Goal: Information Seeking & Learning: Compare options

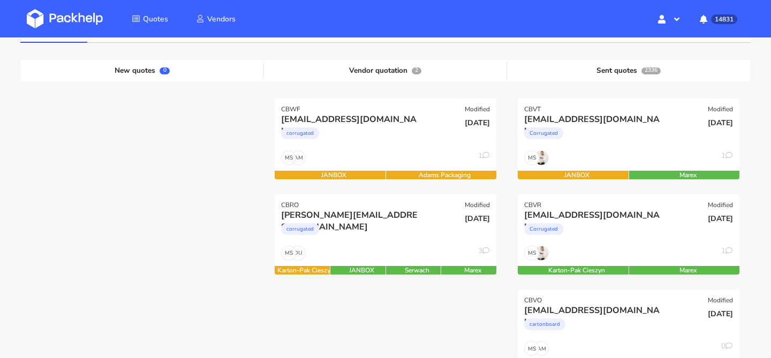
scroll to position [116, 0]
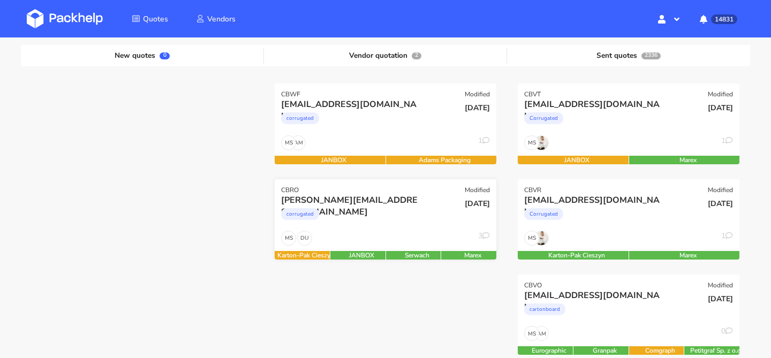
click at [373, 215] on div "corrugated" at bounding box center [352, 216] width 142 height 21
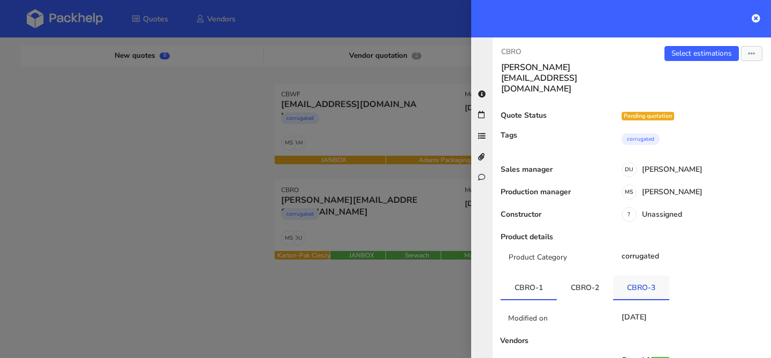
click at [636, 276] on link "CBRO-3" at bounding box center [641, 288] width 56 height 24
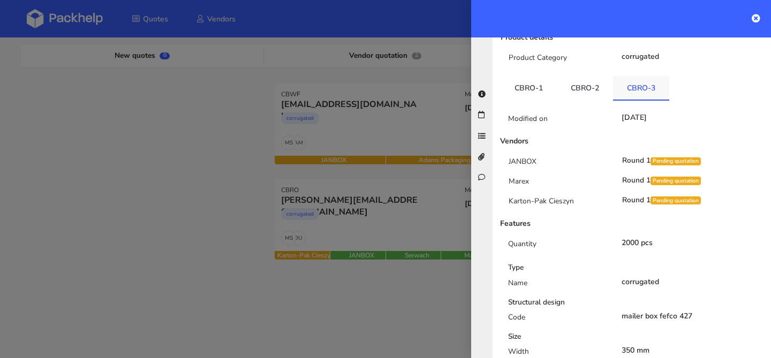
scroll to position [207, 0]
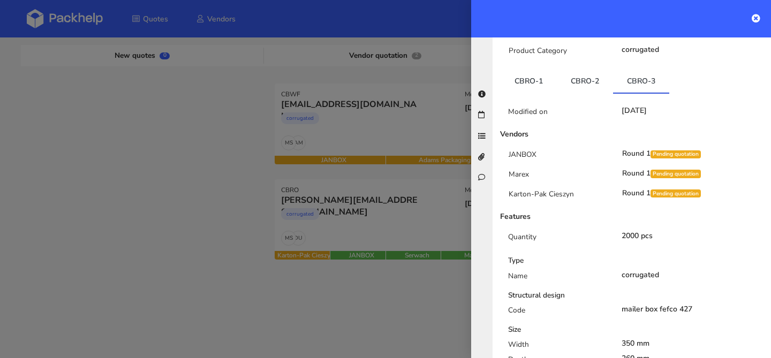
click at [205, 163] on div at bounding box center [385, 179] width 771 height 358
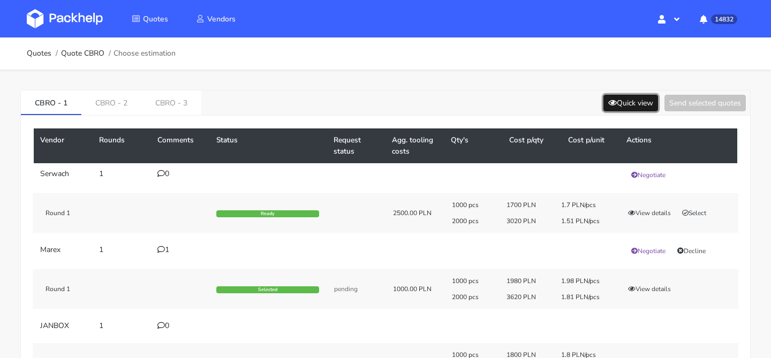
click at [635, 99] on button "Quick view" at bounding box center [631, 103] width 55 height 17
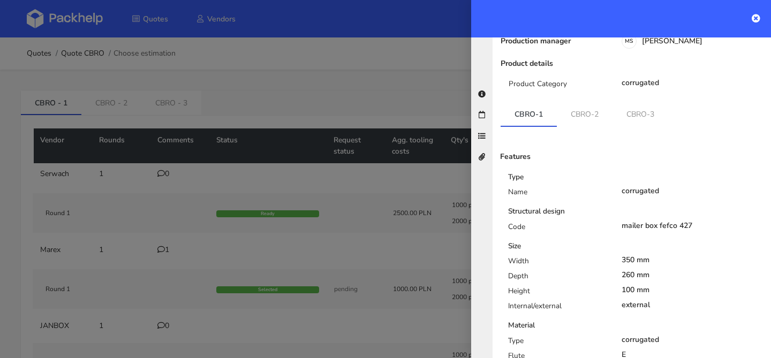
scroll to position [63, 0]
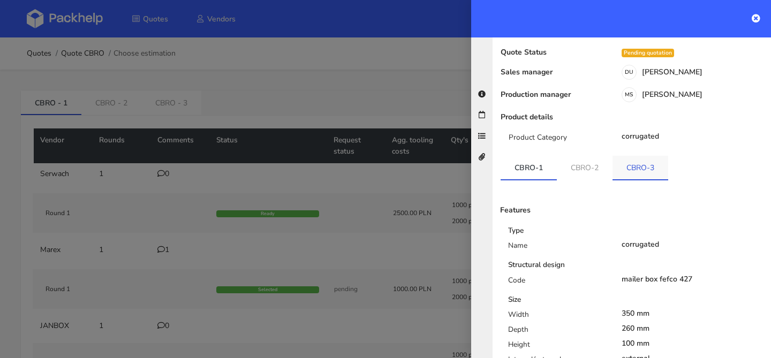
click at [648, 156] on link "CBRO-3" at bounding box center [641, 168] width 56 height 24
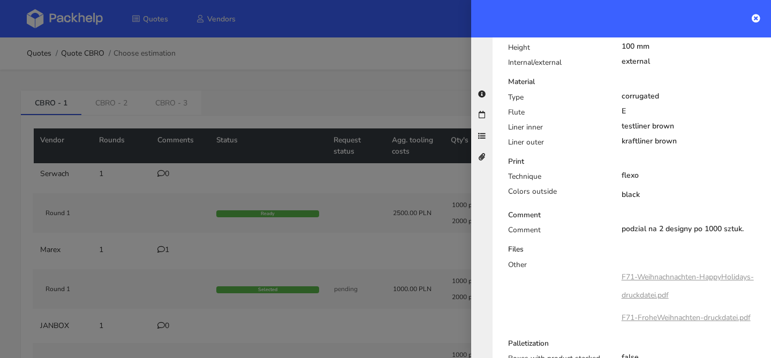
scroll to position [498, 0]
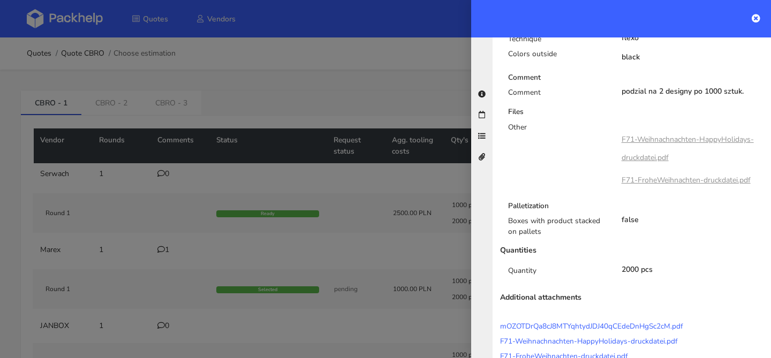
click at [130, 178] on div at bounding box center [385, 179] width 771 height 358
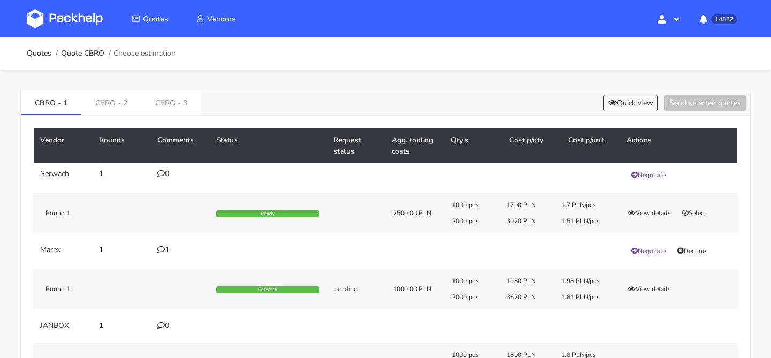
click at [167, 120] on div "Vendor Rounds Comments Status Request status Agg. tooling costs Qty's Cost p/qt…" at bounding box center [386, 259] width 730 height 287
click at [170, 108] on link "CBRO - 3" at bounding box center [171, 103] width 60 height 24
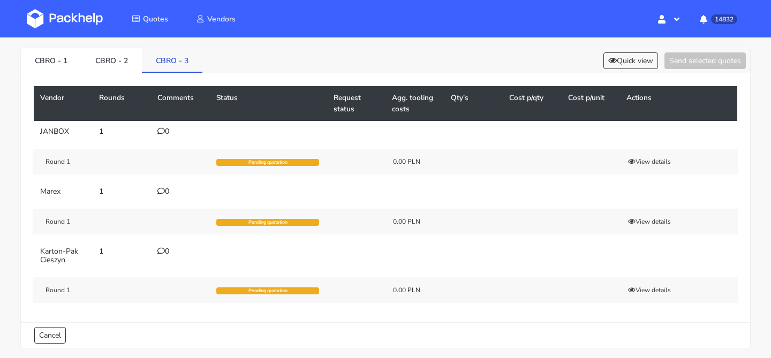
scroll to position [55, 0]
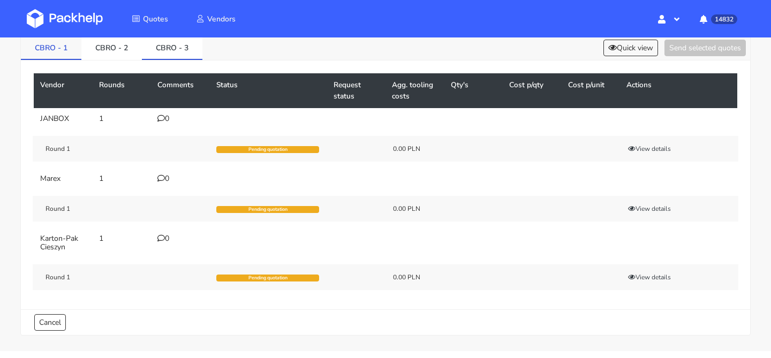
click at [47, 51] on link "CBRO - 1" at bounding box center [51, 47] width 61 height 24
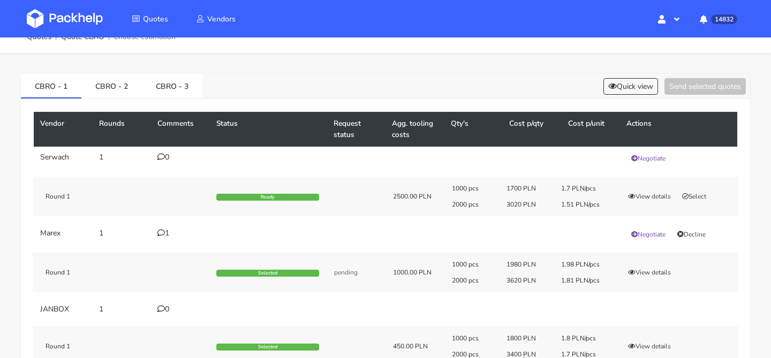
scroll to position [0, 0]
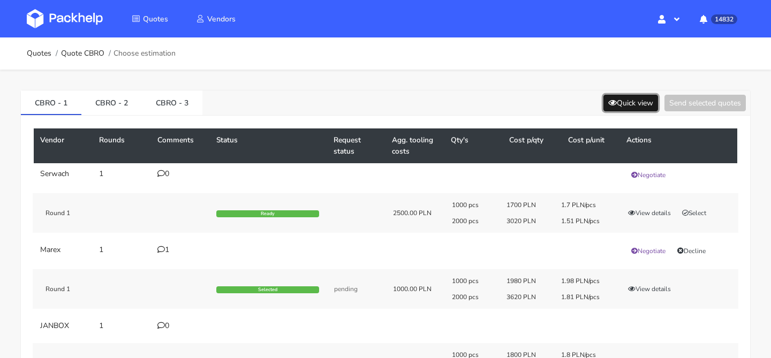
click at [612, 109] on button "Quick view" at bounding box center [631, 103] width 55 height 17
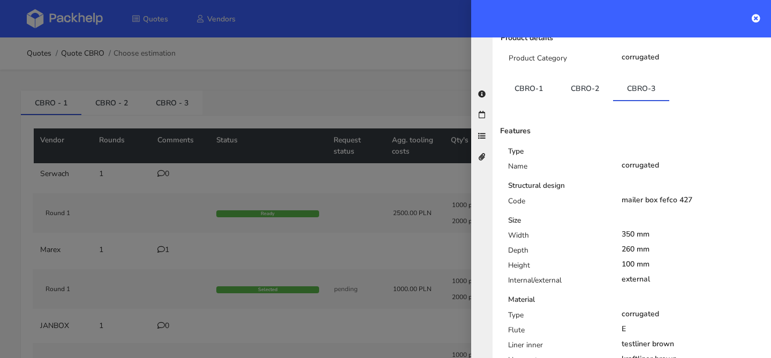
scroll to position [158, 0]
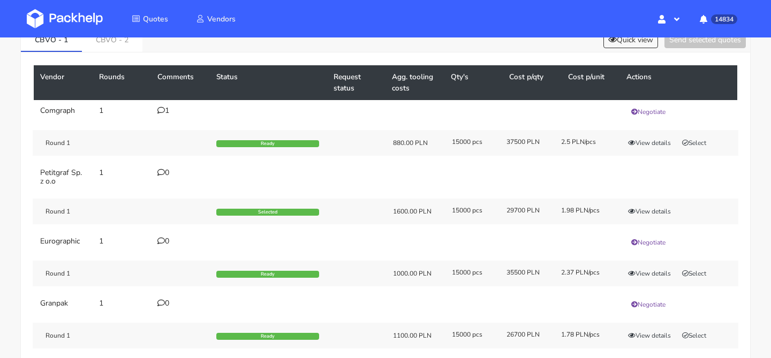
scroll to position [77, 0]
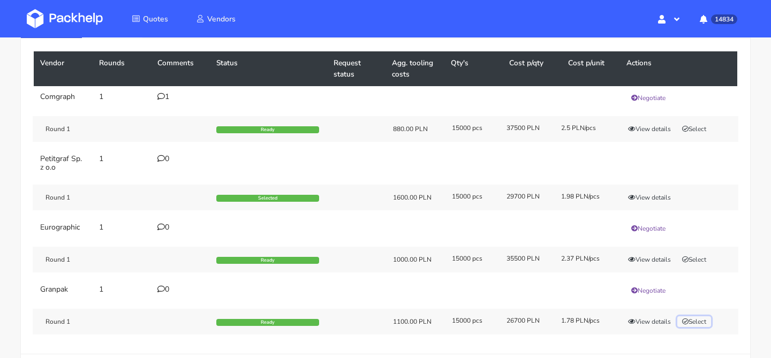
click at [695, 321] on button "Select" at bounding box center [695, 322] width 34 height 11
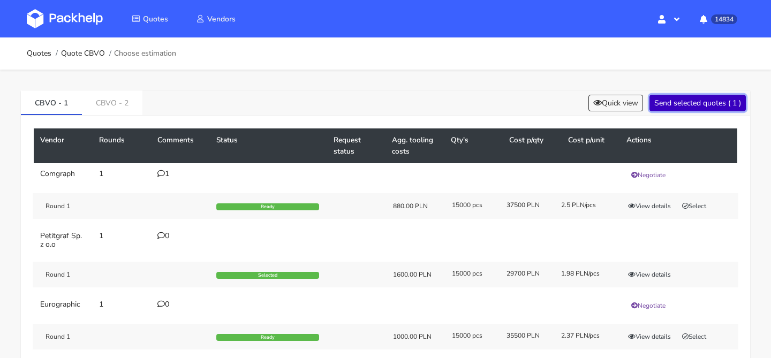
click at [691, 102] on button "Send selected quotes ( 1 )" at bounding box center [698, 103] width 96 height 17
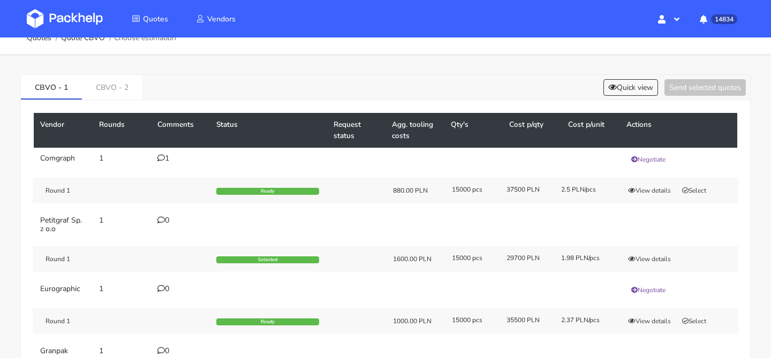
scroll to position [12, 0]
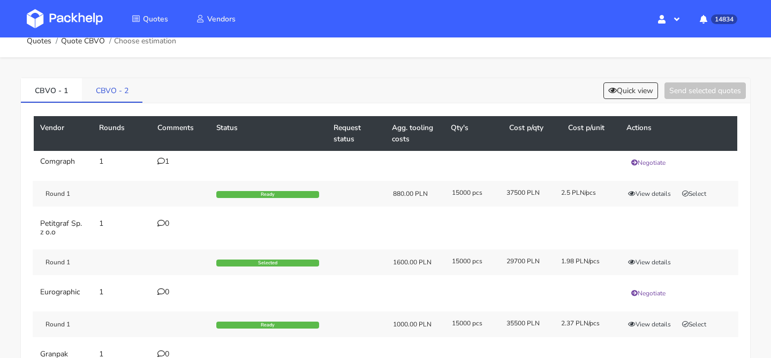
click at [121, 94] on link "CBVO - 2" at bounding box center [112, 90] width 61 height 24
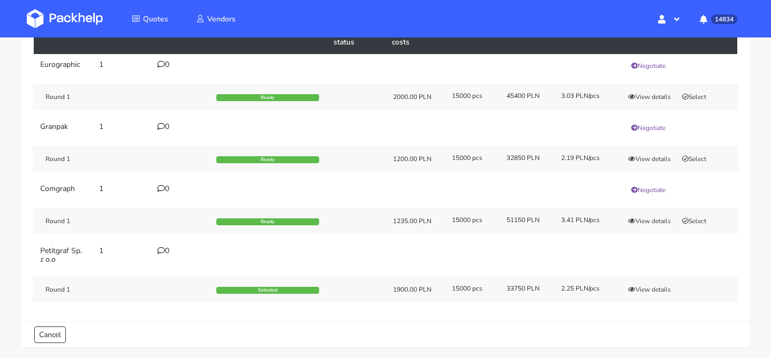
scroll to position [109, 0]
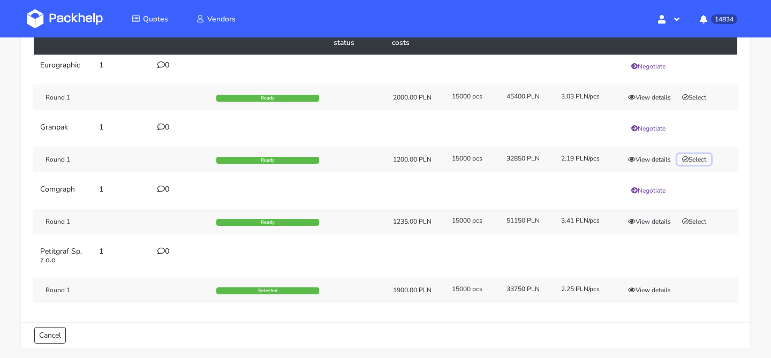
click at [701, 156] on button "Select" at bounding box center [695, 159] width 34 height 11
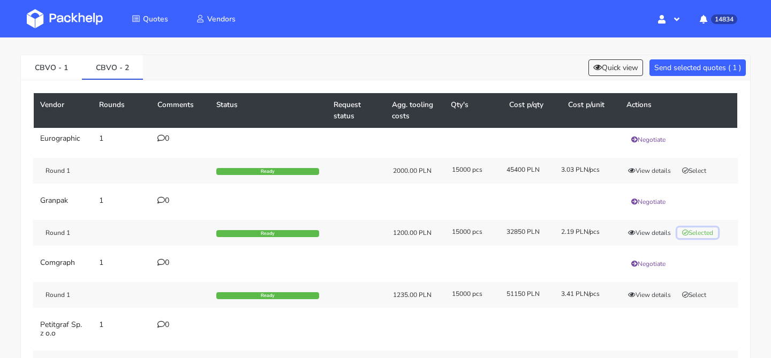
scroll to position [0, 0]
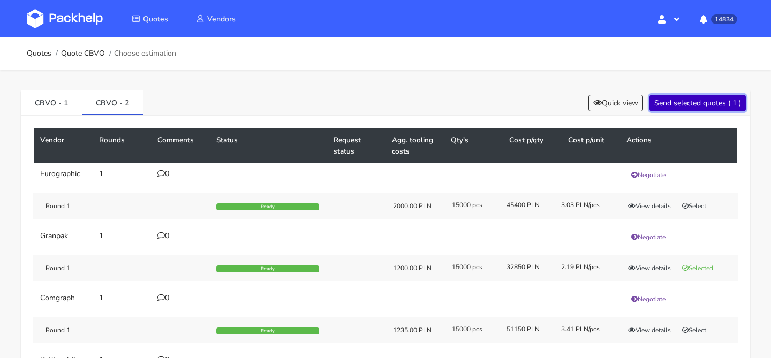
click at [700, 102] on button "Send selected quotes ( 1 )" at bounding box center [698, 103] width 96 height 17
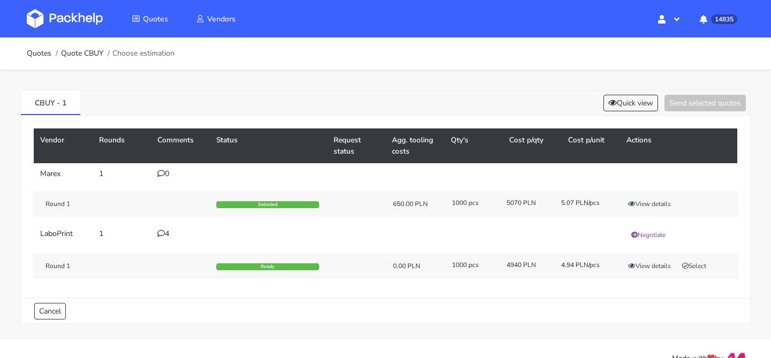
click at [166, 235] on div "4" at bounding box center [180, 234] width 46 height 9
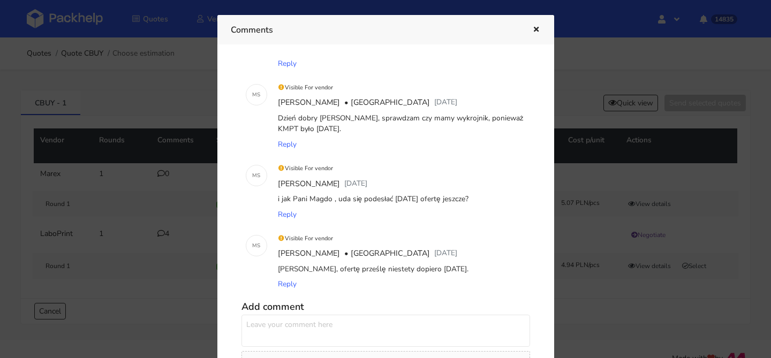
scroll to position [69, 0]
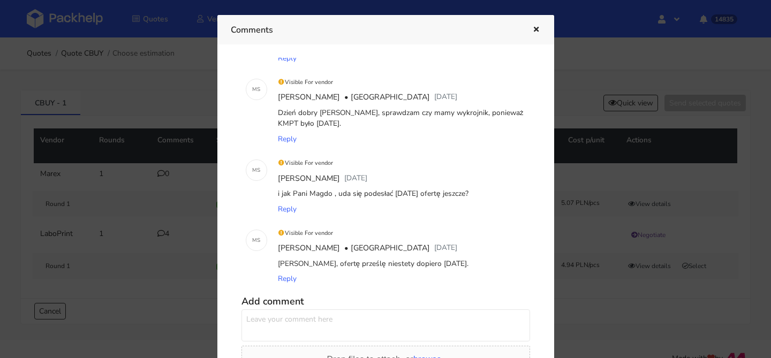
click at [534, 29] on icon "button" at bounding box center [536, 29] width 9 height 7
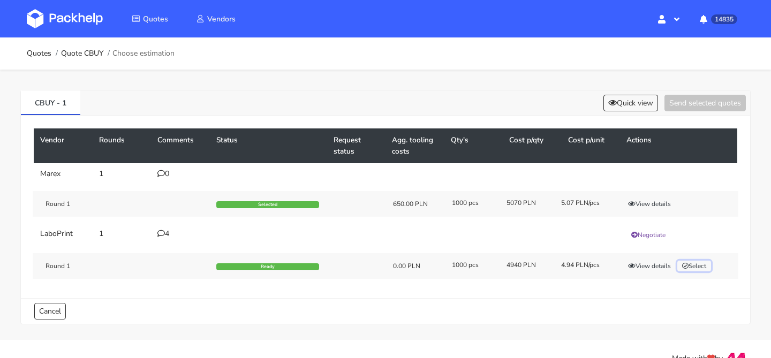
click at [697, 266] on button "Select" at bounding box center [695, 266] width 34 height 11
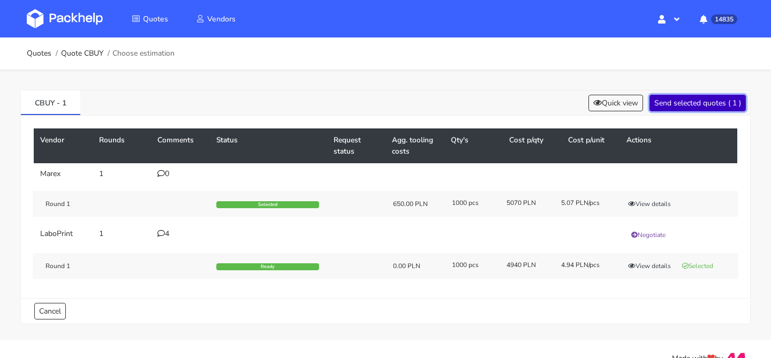
click at [697, 102] on button "Send selected quotes ( 1 )" at bounding box center [698, 103] width 96 height 17
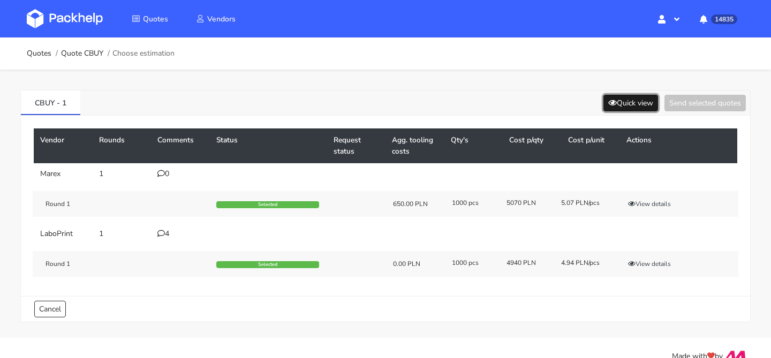
click at [620, 98] on button "Quick view" at bounding box center [631, 103] width 55 height 17
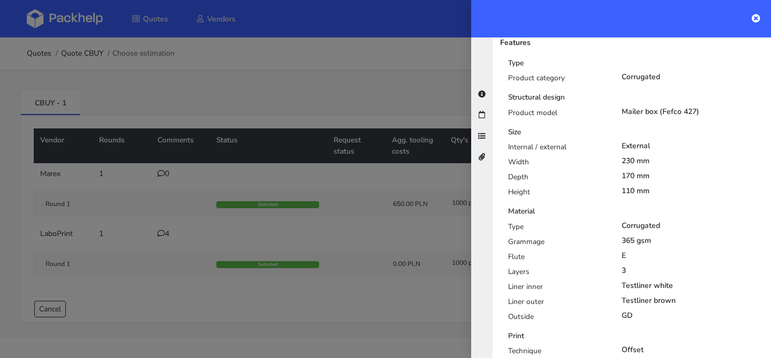
scroll to position [238, 0]
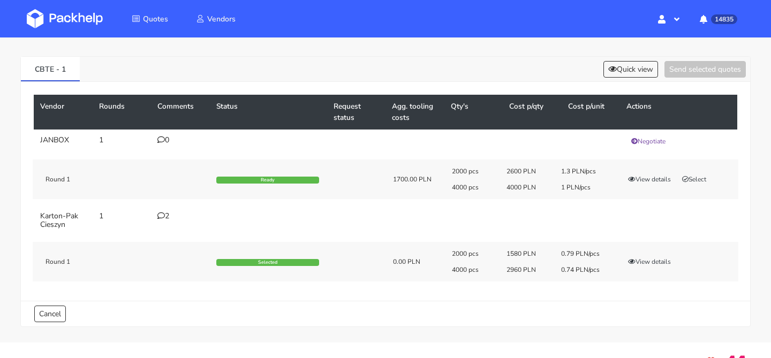
scroll to position [39, 0]
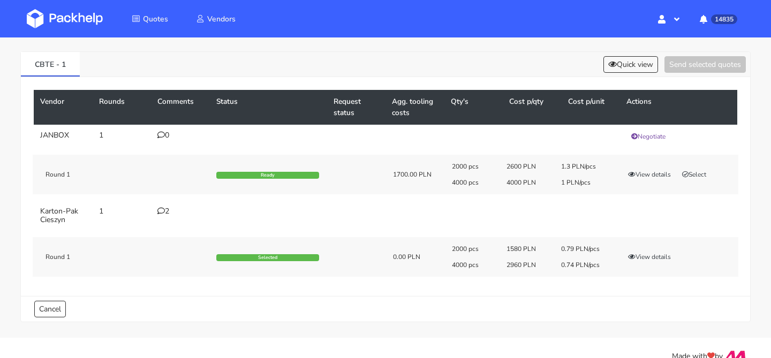
click at [167, 214] on div "2" at bounding box center [180, 211] width 46 height 9
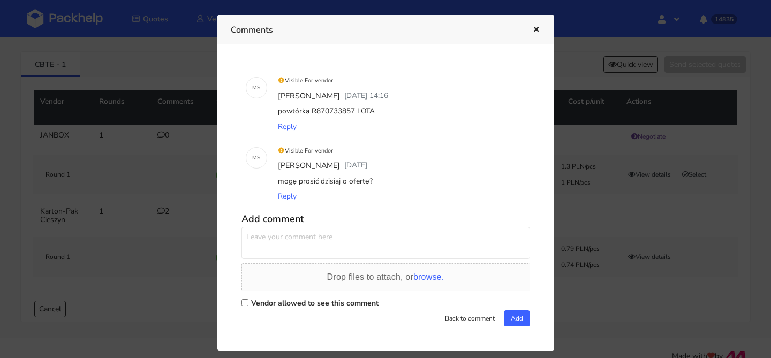
click at [538, 31] on icon "button" at bounding box center [536, 29] width 9 height 7
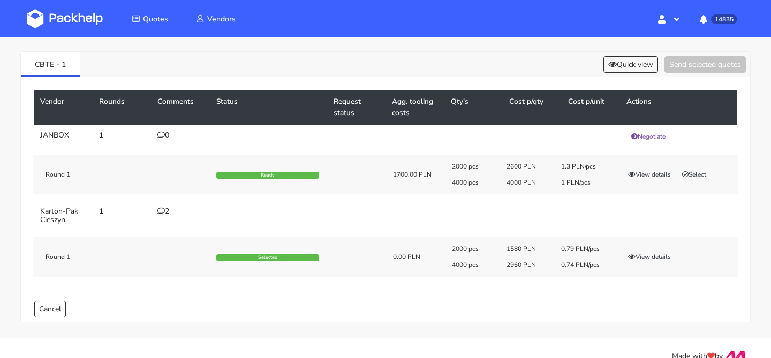
click at [162, 205] on td "2" at bounding box center [180, 216] width 59 height 30
click at [162, 209] on icon at bounding box center [160, 210] width 7 height 7
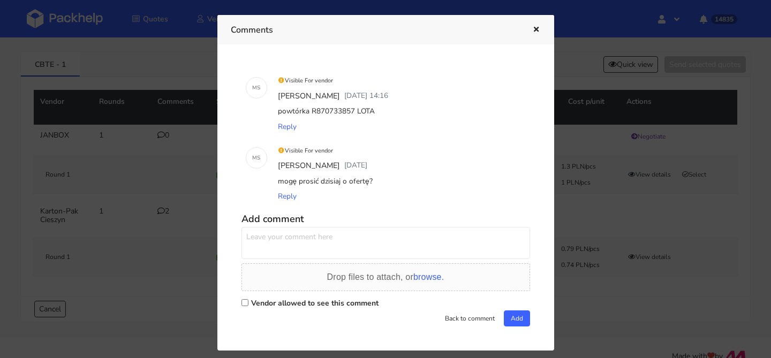
drag, startPoint x: 376, startPoint y: 111, endPoint x: 269, endPoint y: 110, distance: 106.6
click at [269, 110] on div "M S Visible For vendor [PERSON_NAME] [DATE] 14:16 powtórka R870733857 LOTA Reply" at bounding box center [386, 104] width 289 height 70
click at [360, 111] on div "powtórka R870733857 LOTA" at bounding box center [401, 111] width 250 height 15
drag, startPoint x: 378, startPoint y: 112, endPoint x: 277, endPoint y: 111, distance: 101.3
click at [277, 111] on div "powtórka R870733857 LOTA" at bounding box center [401, 111] width 250 height 15
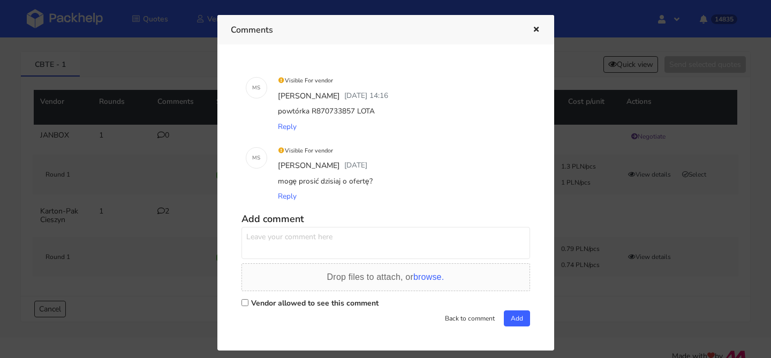
copy div "powtórka R870733857 LOTA"
click at [613, 168] on div at bounding box center [385, 179] width 771 height 358
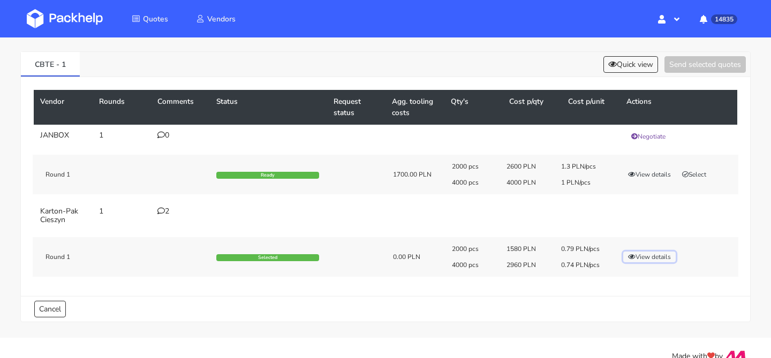
click at [635, 258] on icon "button" at bounding box center [631, 257] width 7 height 6
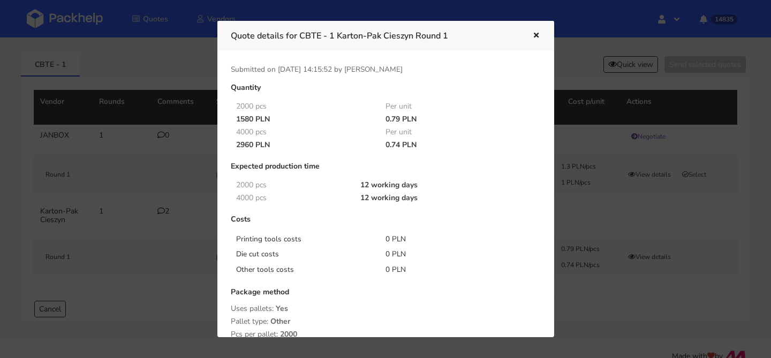
click at [93, 106] on div at bounding box center [385, 179] width 771 height 358
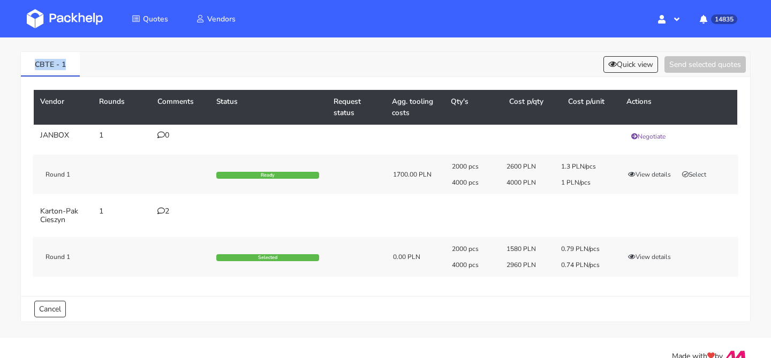
drag, startPoint x: 84, startPoint y: 68, endPoint x: 0, endPoint y: 68, distance: 84.1
click at [0, 68] on div "CBTE - 1 Quick view Send selected quotes Vendor Rounds Comments Status Request …" at bounding box center [385, 184] width 771 height 307
copy link "CBTE - 1"
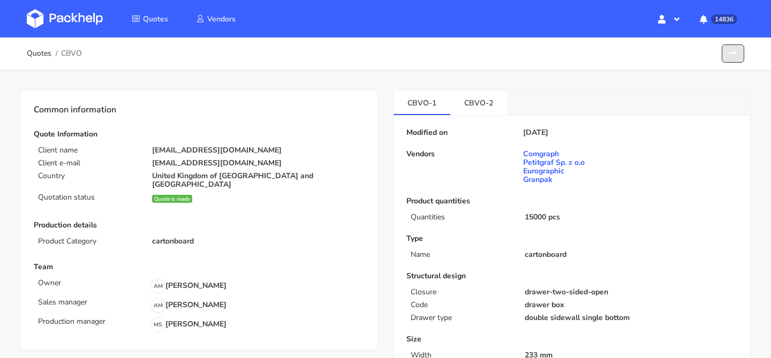
click at [729, 57] on button "button" at bounding box center [733, 53] width 22 height 19
click at [670, 116] on link "Show estimations" at bounding box center [692, 118] width 94 height 18
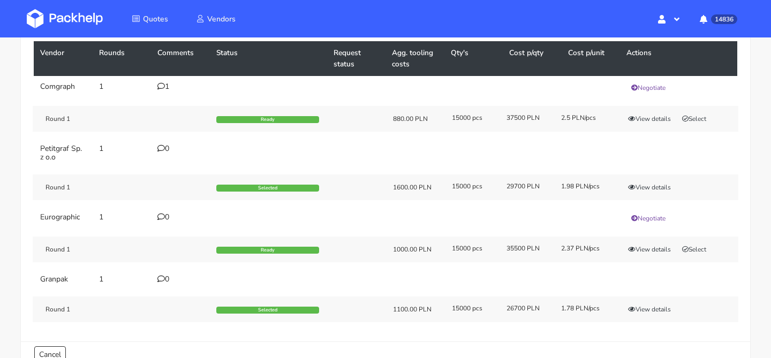
scroll to position [100, 0]
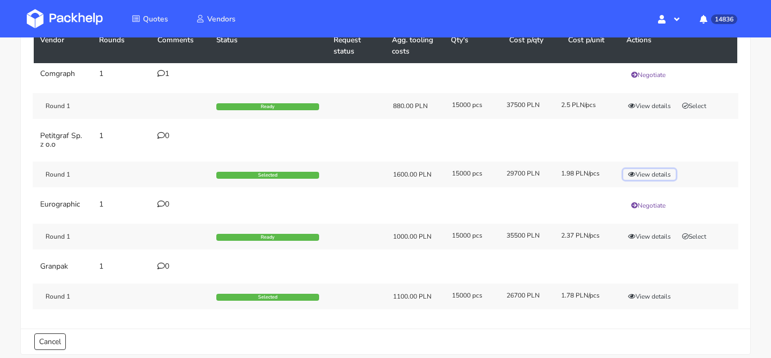
click at [638, 171] on button "View details" at bounding box center [650, 174] width 52 height 11
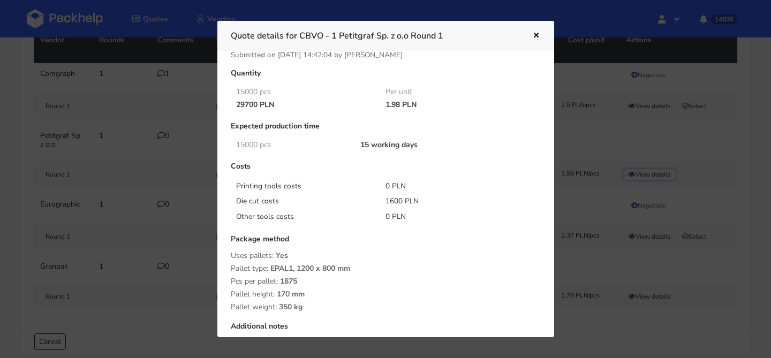
scroll to position [20, 0]
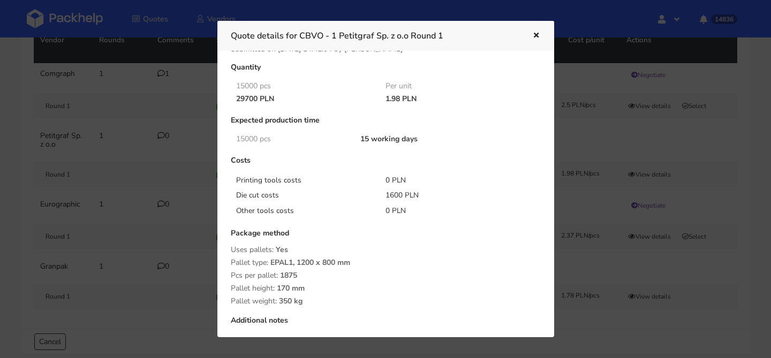
click at [589, 235] on div at bounding box center [385, 179] width 771 height 358
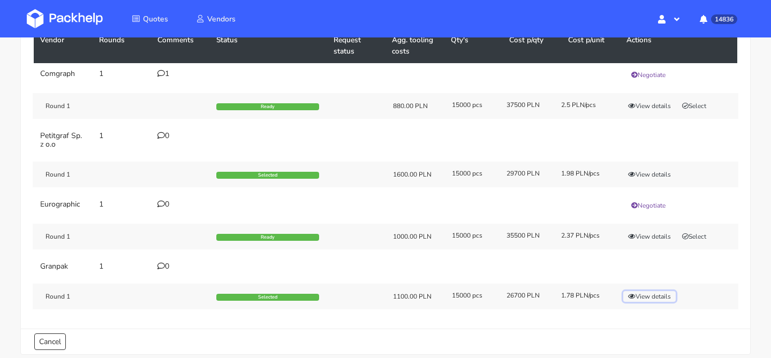
click at [658, 299] on button "View details" at bounding box center [650, 296] width 52 height 11
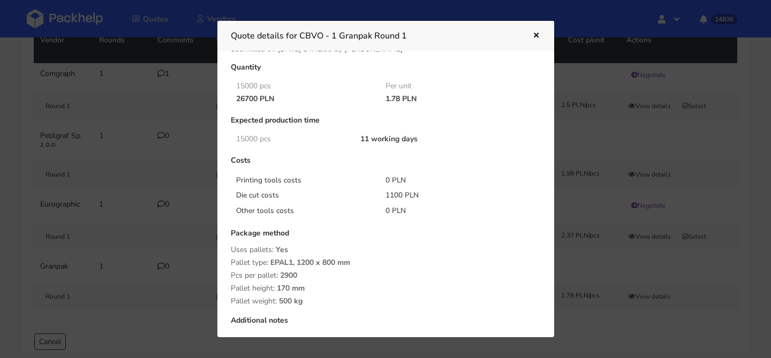
click at [662, 282] on div at bounding box center [385, 179] width 771 height 358
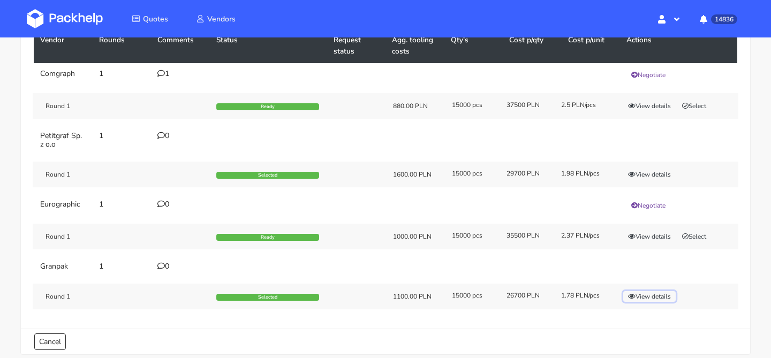
click at [649, 294] on button "View details" at bounding box center [650, 296] width 52 height 11
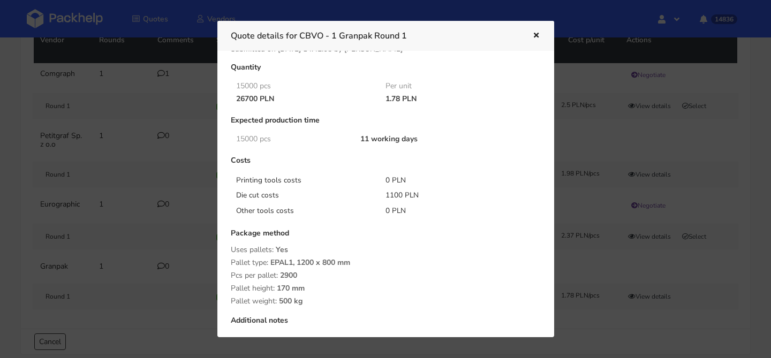
click at [649, 294] on div at bounding box center [385, 179] width 771 height 358
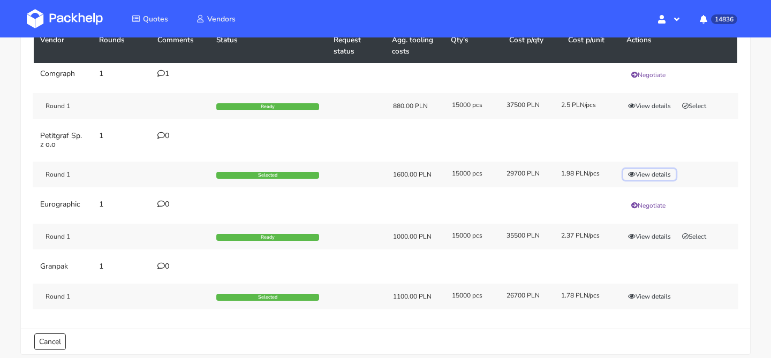
click at [659, 173] on button "View details" at bounding box center [650, 174] width 52 height 11
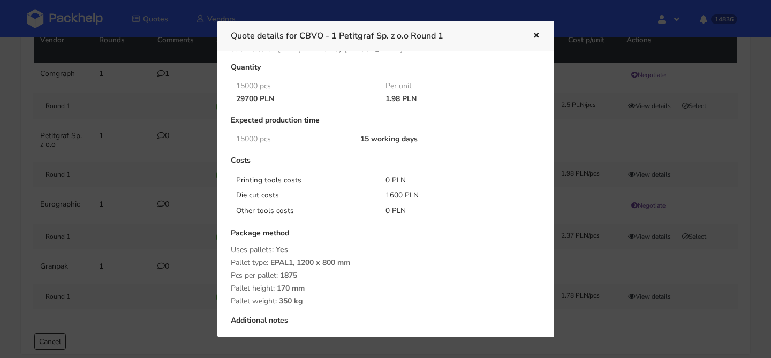
click at [674, 283] on div at bounding box center [385, 179] width 771 height 358
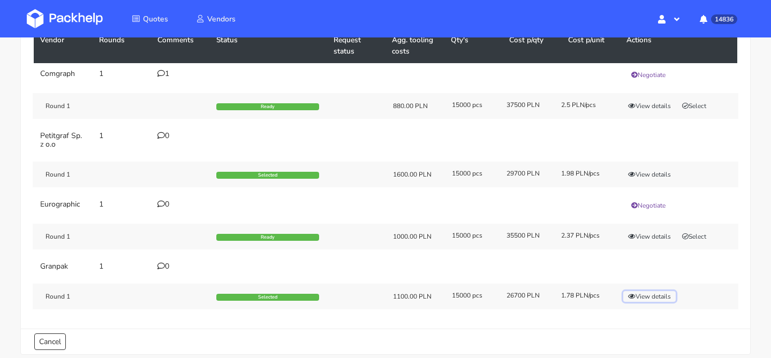
click at [663, 297] on button "View details" at bounding box center [650, 296] width 52 height 11
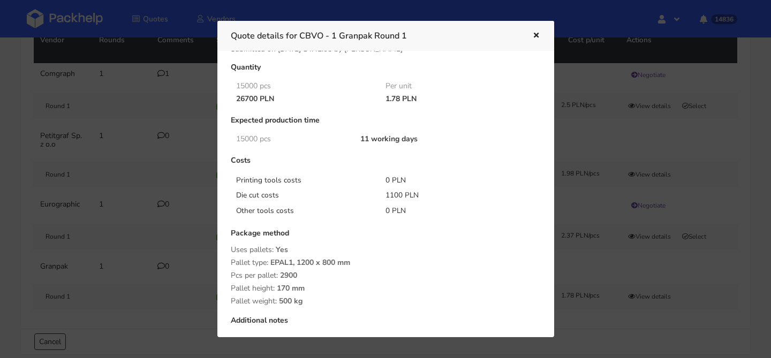
click at [662, 280] on div at bounding box center [385, 179] width 771 height 358
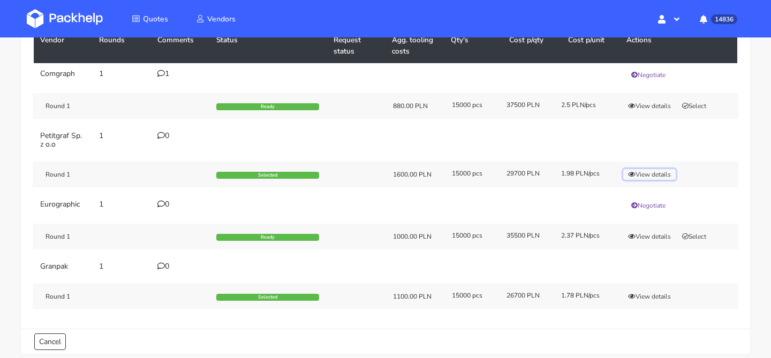
click at [646, 175] on button "View details" at bounding box center [650, 174] width 52 height 11
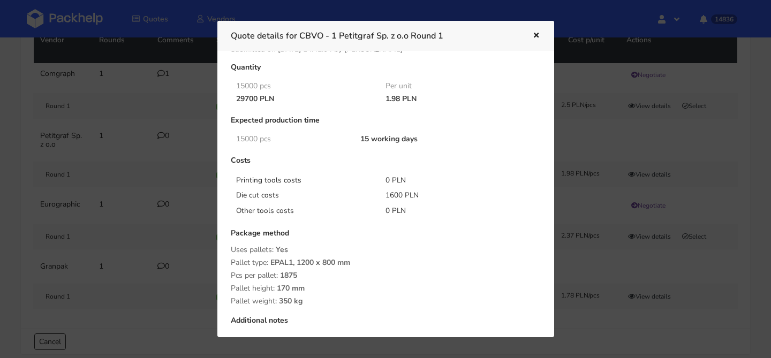
click at [655, 285] on div at bounding box center [385, 179] width 771 height 358
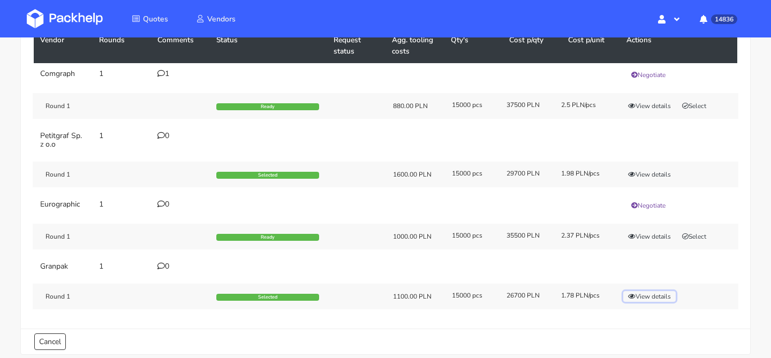
click at [652, 295] on button "View details" at bounding box center [650, 296] width 52 height 11
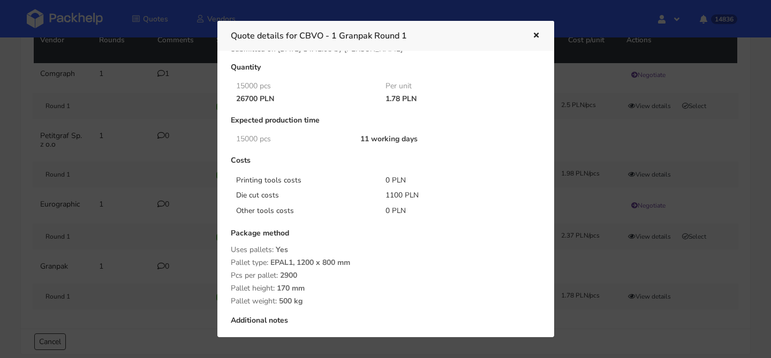
click at [650, 274] on div at bounding box center [385, 179] width 771 height 358
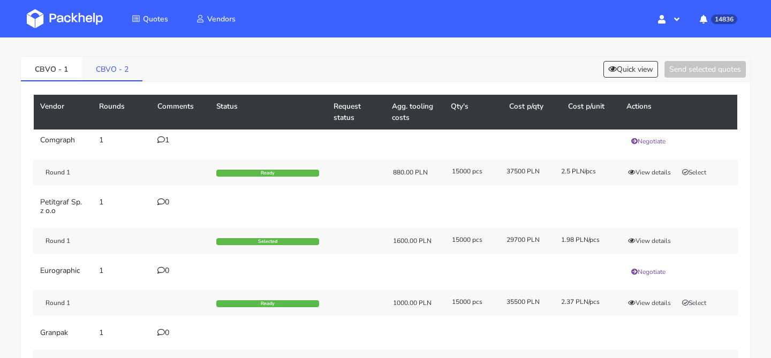
click at [129, 76] on link "CBVO - 2" at bounding box center [112, 69] width 61 height 24
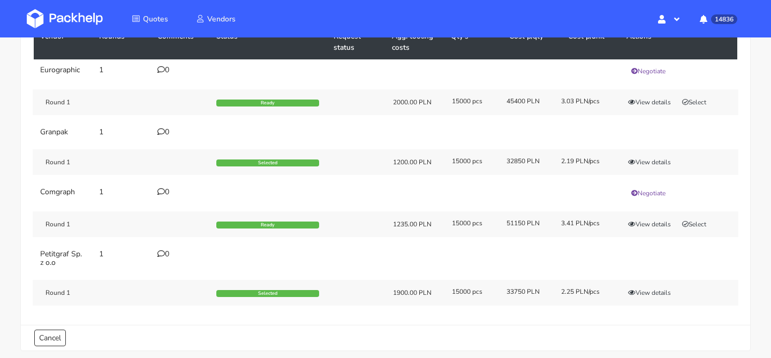
scroll to position [99, 0]
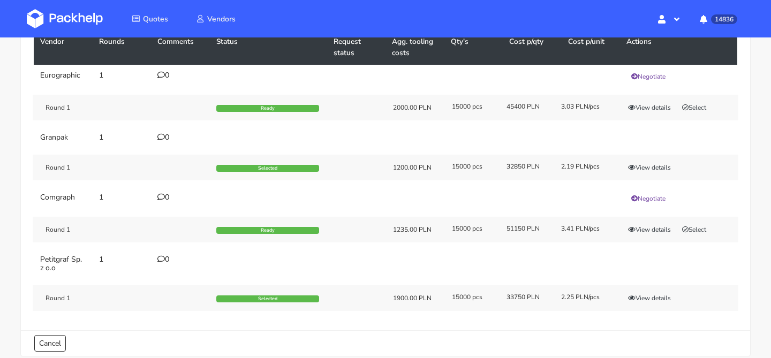
click at [652, 161] on div "Round 1 Selected 1200.00 PLN 15000 pcs 32850 PLN 2.19 PLN/pcs View details" at bounding box center [386, 168] width 706 height 26
click at [652, 164] on button "View details" at bounding box center [650, 167] width 52 height 11
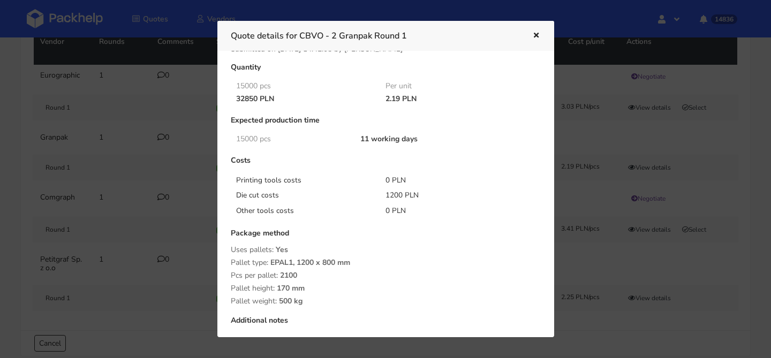
click at [651, 172] on div at bounding box center [385, 179] width 771 height 358
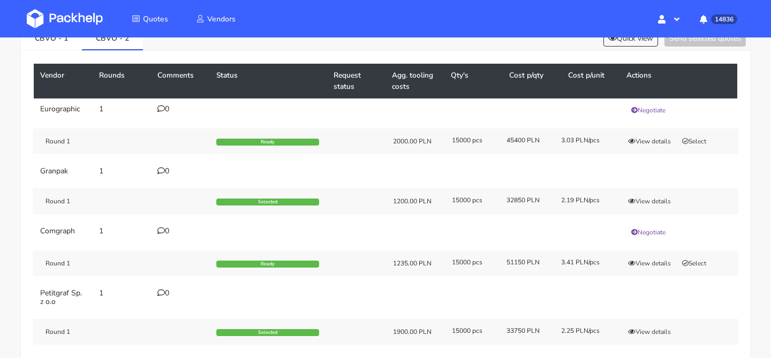
scroll to position [0, 0]
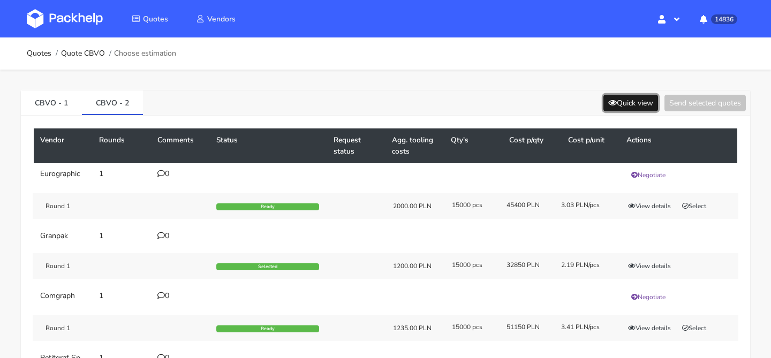
click at [633, 108] on button "Quick view" at bounding box center [631, 103] width 55 height 17
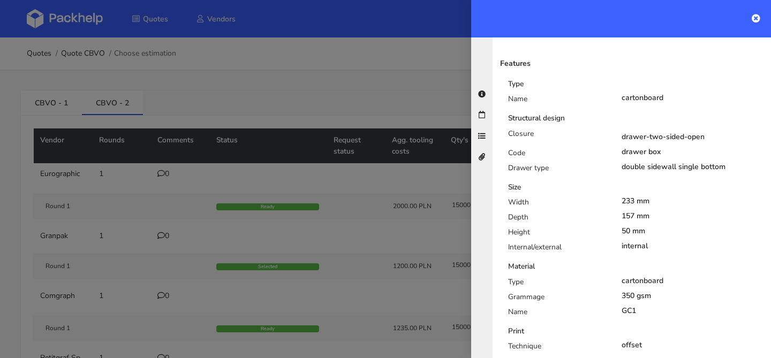
scroll to position [206, 0]
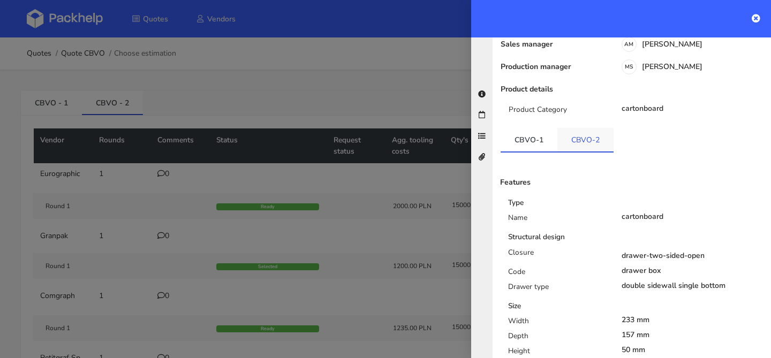
click at [600, 131] on link "CBVO-2" at bounding box center [586, 140] width 56 height 24
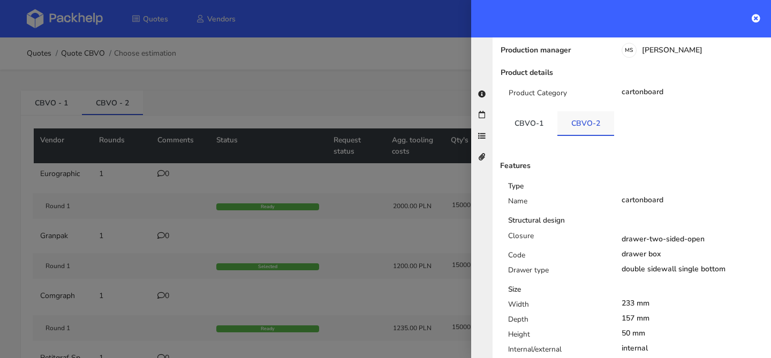
scroll to position [94, 0]
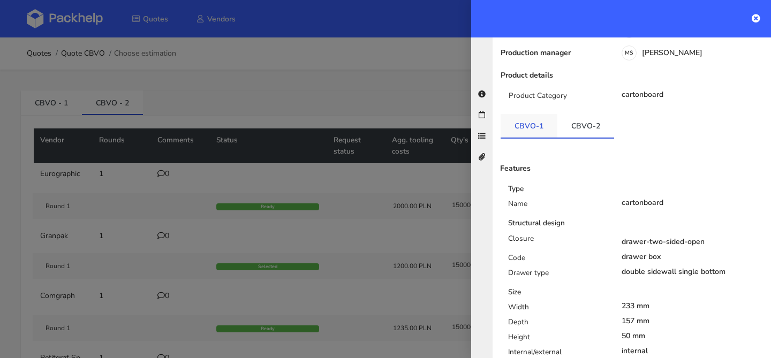
click at [536, 121] on link "CBVO-1" at bounding box center [529, 126] width 57 height 24
click at [573, 121] on link "CBVO-2" at bounding box center [586, 126] width 57 height 24
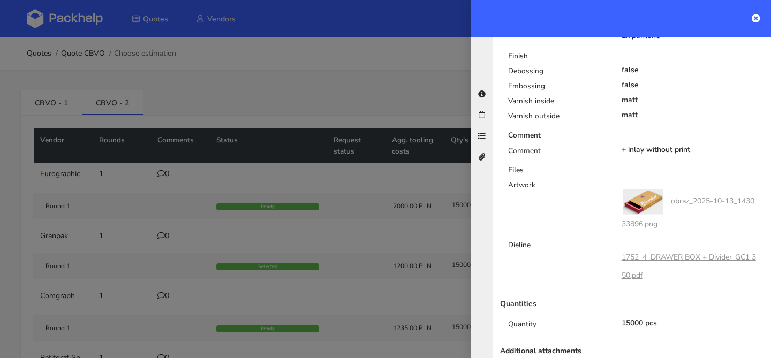
scroll to position [587, 0]
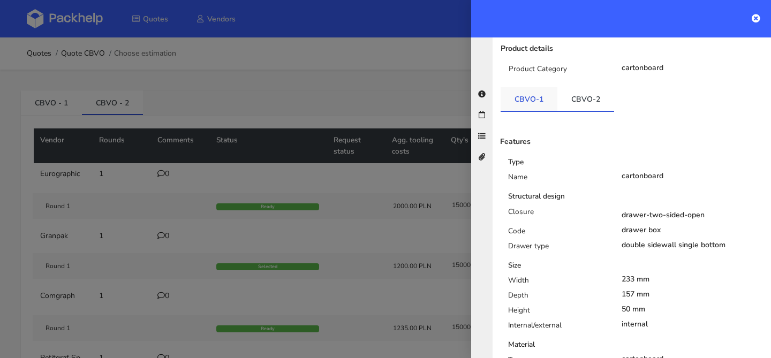
click at [521, 90] on link "CBVO-1" at bounding box center [529, 99] width 57 height 24
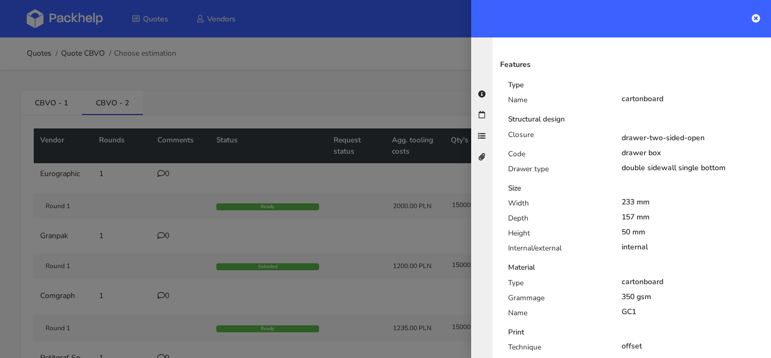
scroll to position [134, 0]
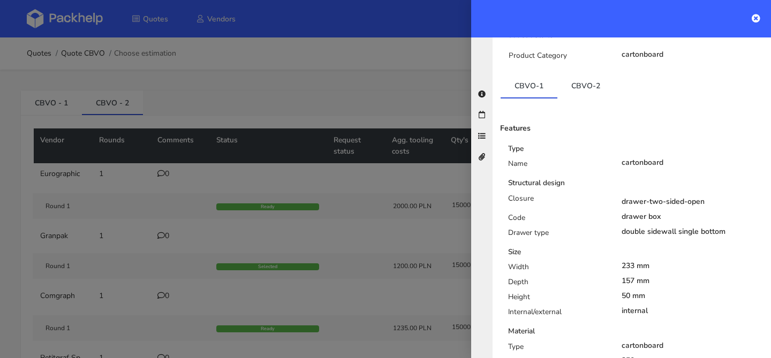
click at [295, 107] on div at bounding box center [385, 179] width 771 height 358
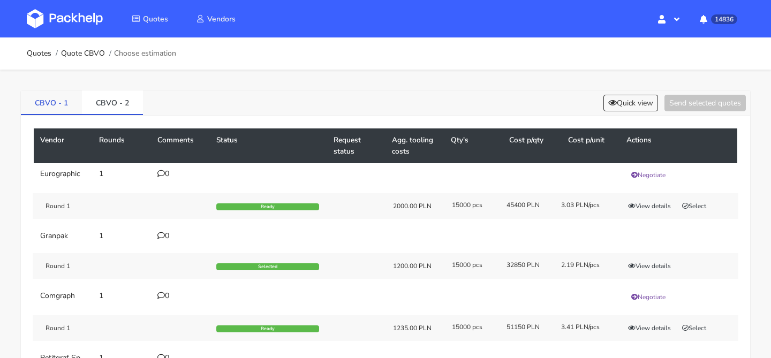
click at [50, 106] on link "CBVO - 1" at bounding box center [51, 103] width 61 height 24
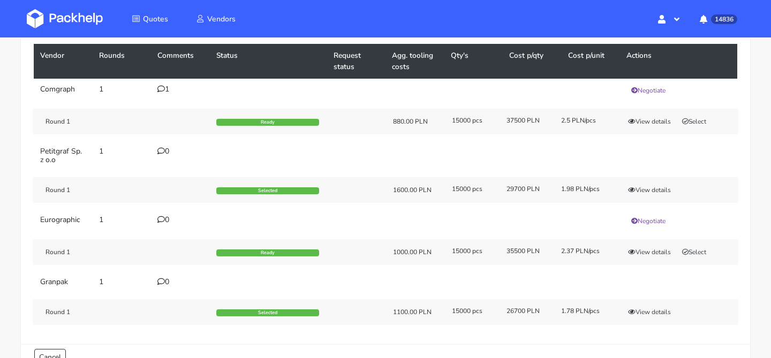
scroll to position [70, 0]
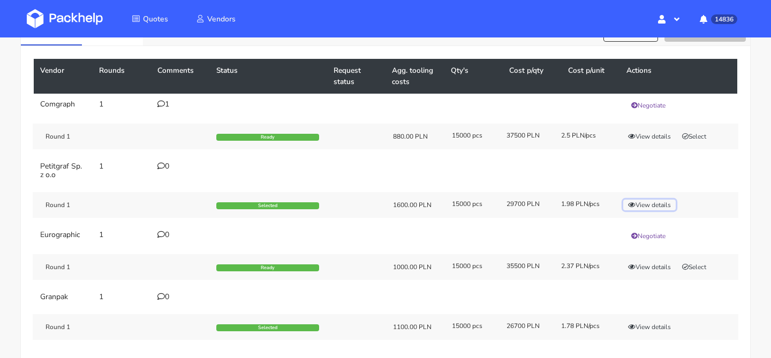
click at [634, 205] on icon "button" at bounding box center [631, 205] width 7 height 6
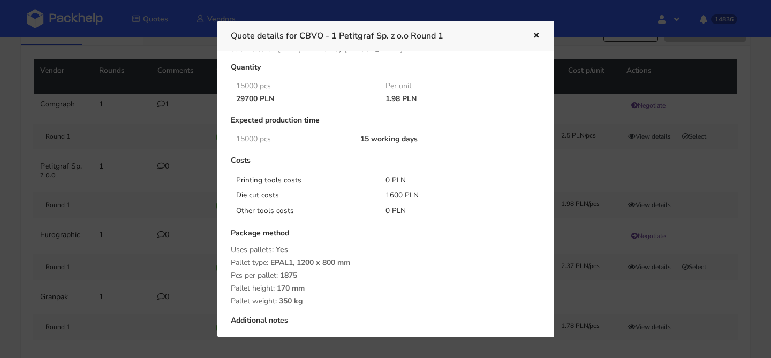
click at [638, 308] on div at bounding box center [385, 179] width 771 height 358
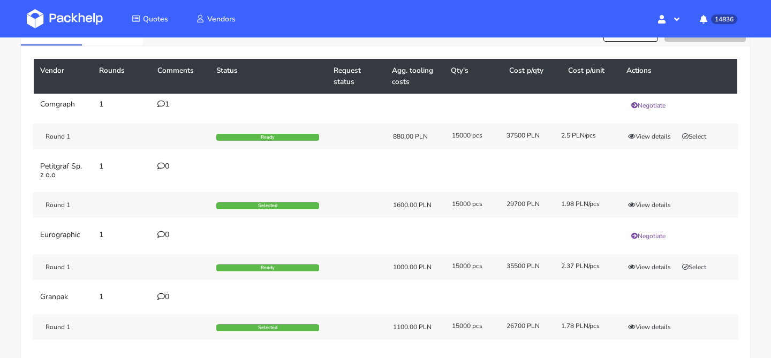
click at [639, 319] on div "Round 1 Selected 1100.00 PLN 15000 pcs 26700 PLN 1.78 PLN/pcs View details" at bounding box center [386, 327] width 706 height 26
click at [637, 325] on button "View details" at bounding box center [650, 327] width 52 height 11
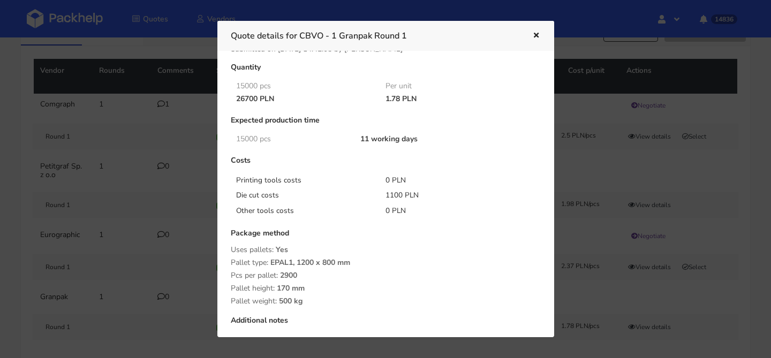
click at [633, 276] on div at bounding box center [385, 179] width 771 height 358
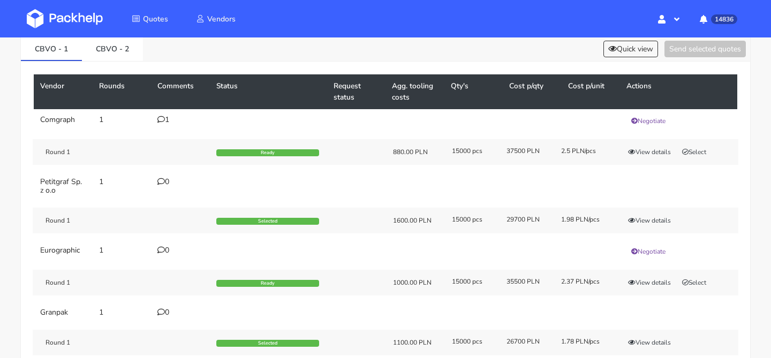
scroll to position [54, 0]
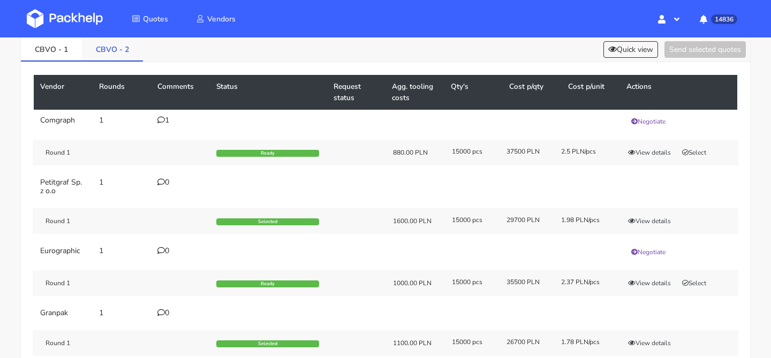
click at [117, 52] on link "CBVO - 2" at bounding box center [112, 49] width 61 height 24
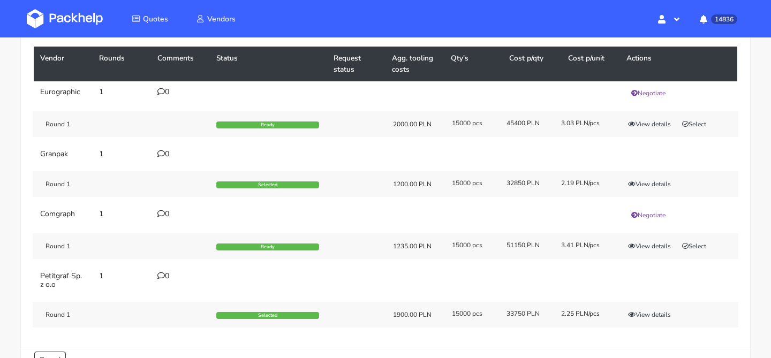
scroll to position [87, 0]
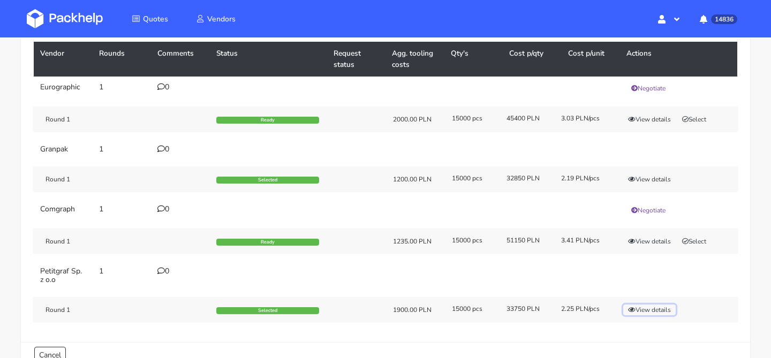
click at [653, 307] on button "View details" at bounding box center [650, 310] width 52 height 11
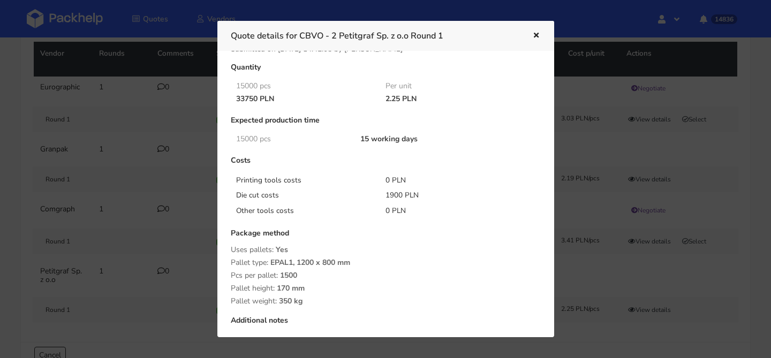
click at [653, 307] on div at bounding box center [385, 179] width 771 height 358
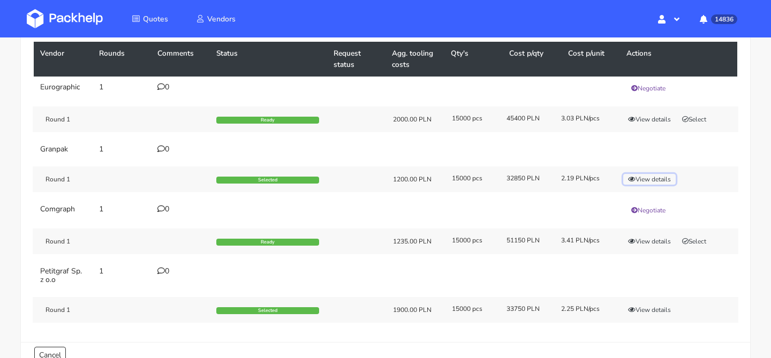
click at [655, 174] on button "View details" at bounding box center [650, 179] width 52 height 11
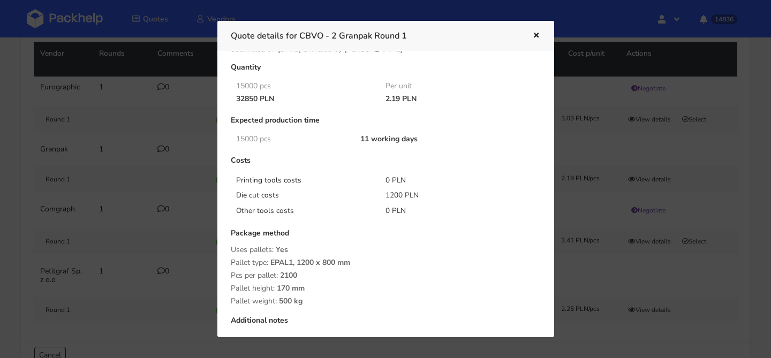
click at [668, 328] on div at bounding box center [385, 179] width 771 height 358
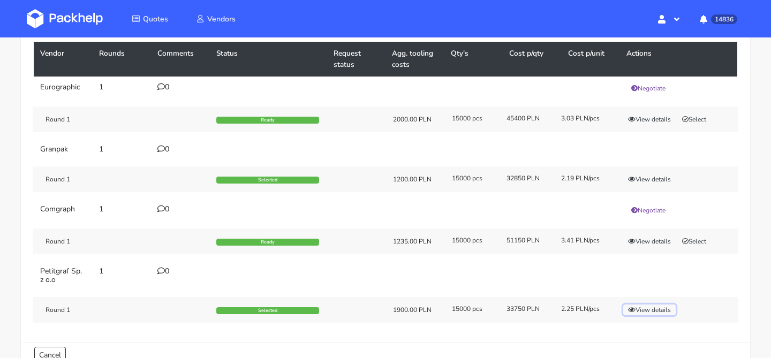
click at [650, 312] on button "View details" at bounding box center [650, 310] width 52 height 11
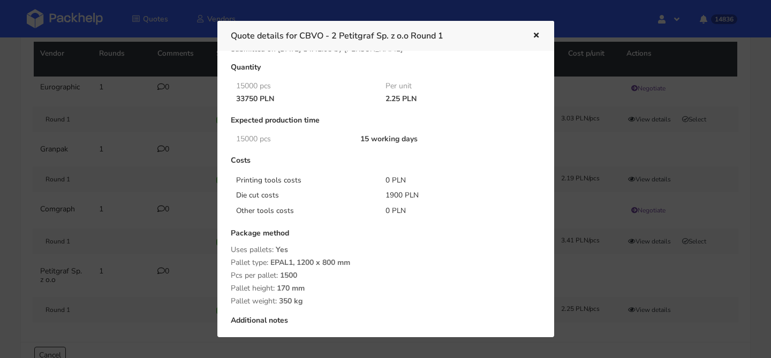
click at [65, 223] on div at bounding box center [385, 179] width 771 height 358
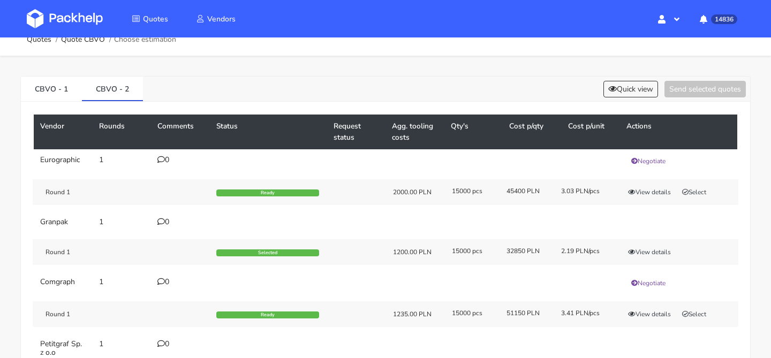
scroll to position [0, 0]
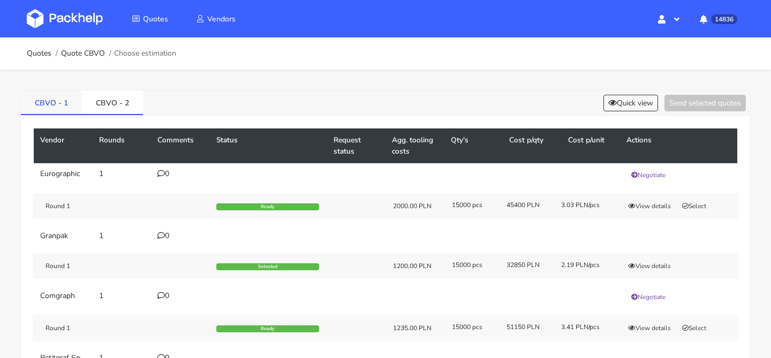
click at [60, 110] on link "CBVO - 1" at bounding box center [51, 103] width 61 height 24
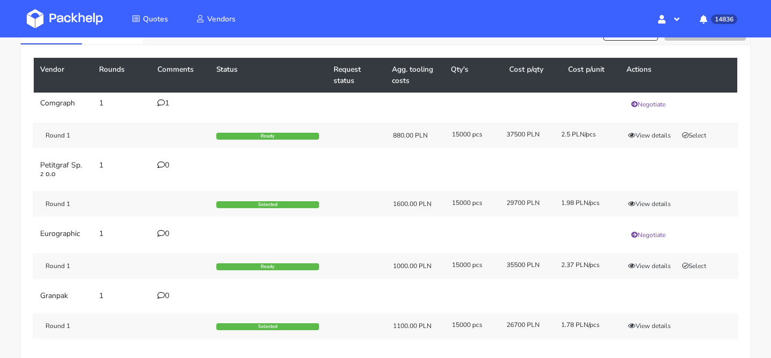
scroll to position [101, 0]
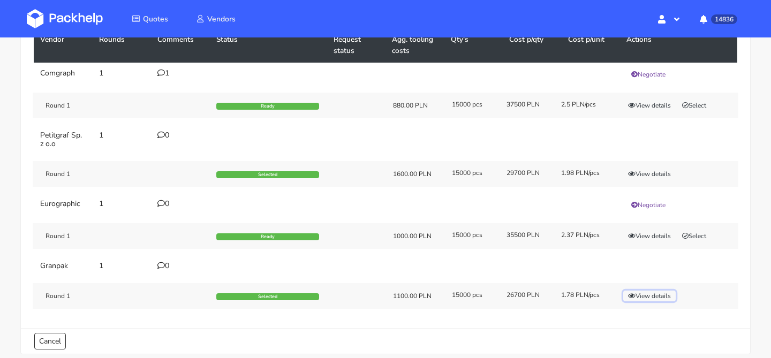
click at [643, 295] on button "View details" at bounding box center [650, 296] width 52 height 11
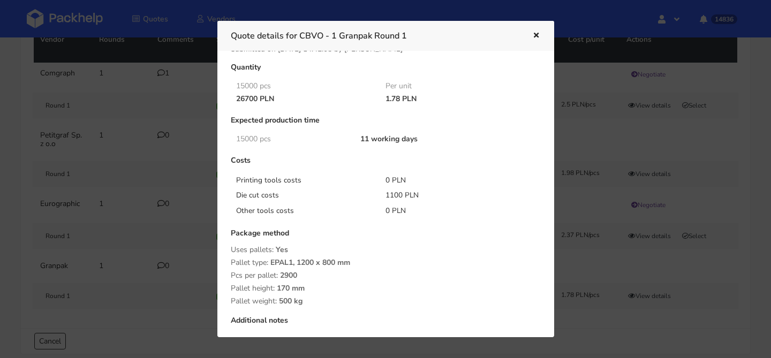
click at [643, 295] on div at bounding box center [385, 179] width 771 height 358
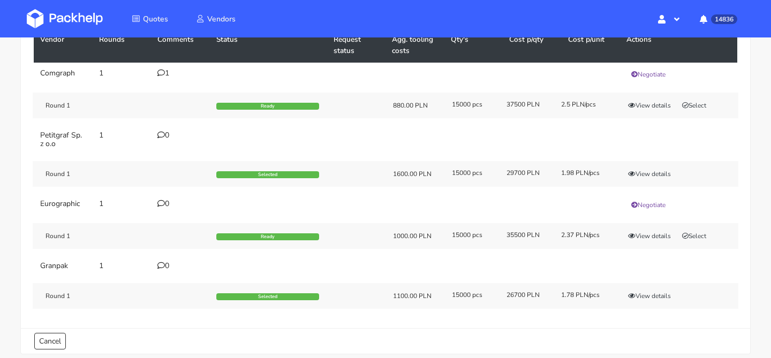
click at [170, 131] on div "0" at bounding box center [180, 135] width 46 height 9
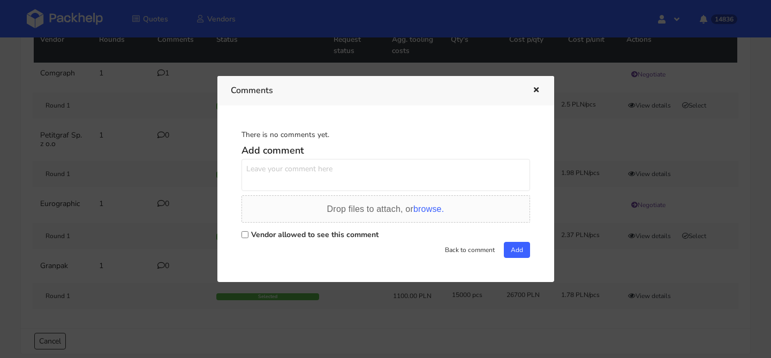
click at [258, 165] on textarea at bounding box center [386, 175] width 289 height 32
drag, startPoint x: 342, startPoint y: 167, endPoint x: 202, endPoint y: 174, distance: 140.0
click at [204, 174] on div "Comments There is no comments yet. Add comment czy tutaj uda się zrobić Drop fi…" at bounding box center [385, 179] width 771 height 358
type textarea "c"
click at [534, 87] on icon "button" at bounding box center [536, 90] width 9 height 7
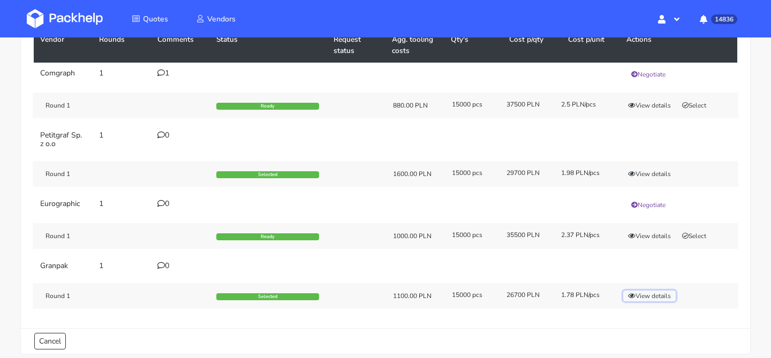
click at [660, 294] on button "View details" at bounding box center [650, 296] width 52 height 11
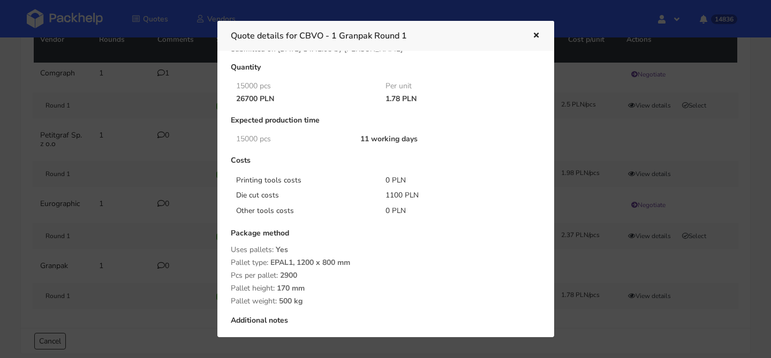
click at [686, 292] on div at bounding box center [385, 179] width 771 height 358
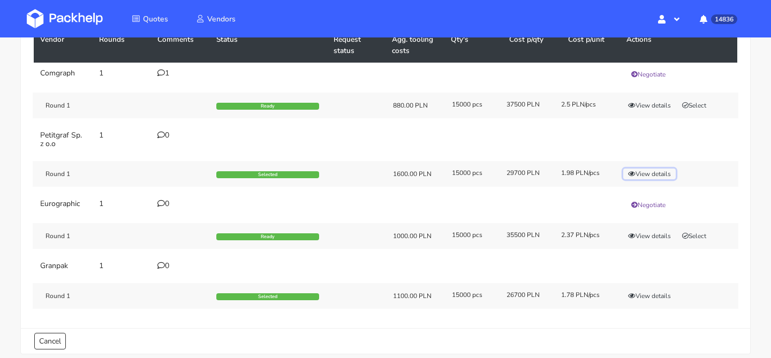
click at [649, 172] on button "View details" at bounding box center [650, 174] width 52 height 11
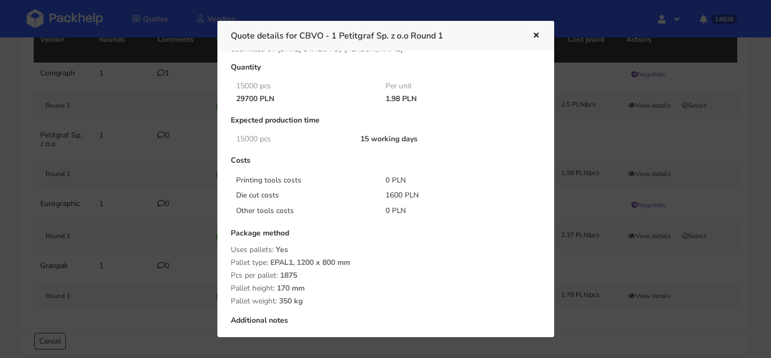
click at [649, 172] on div at bounding box center [385, 179] width 771 height 358
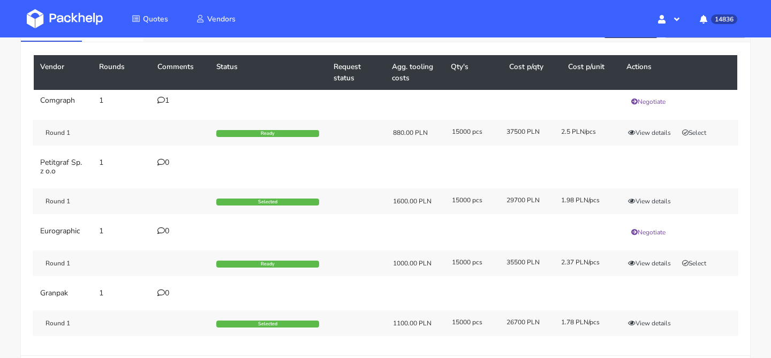
scroll to position [14, 0]
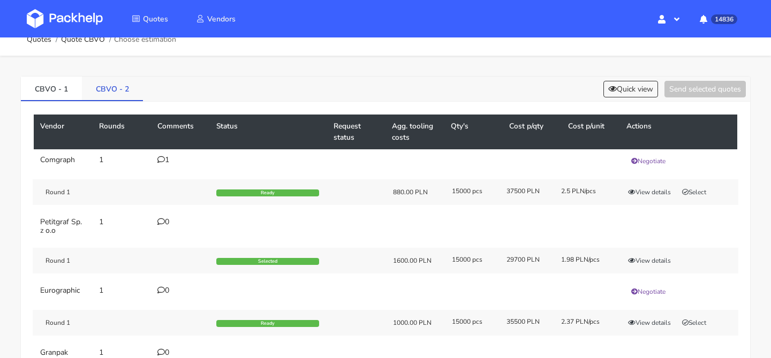
click at [127, 91] on link "CBVO - 2" at bounding box center [112, 89] width 61 height 24
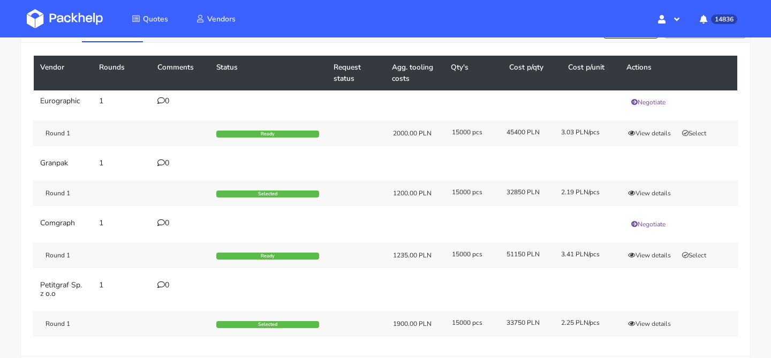
scroll to position [88, 0]
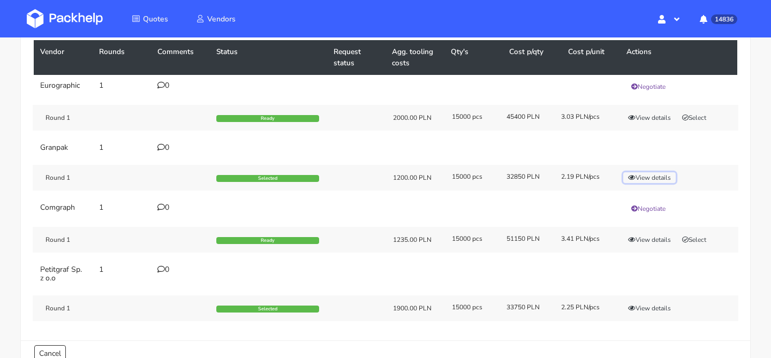
click at [653, 174] on button "View details" at bounding box center [650, 177] width 52 height 11
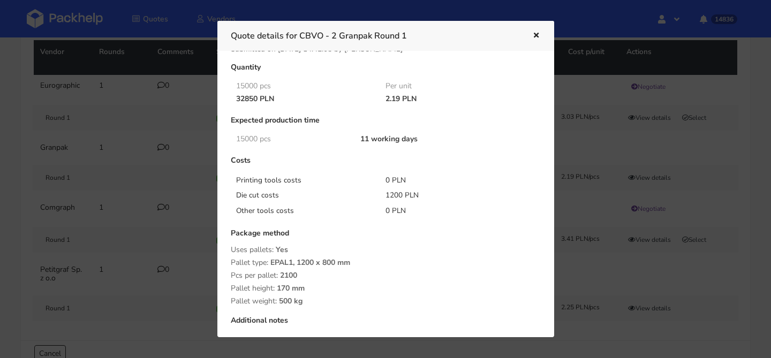
click at [598, 205] on div at bounding box center [385, 179] width 771 height 358
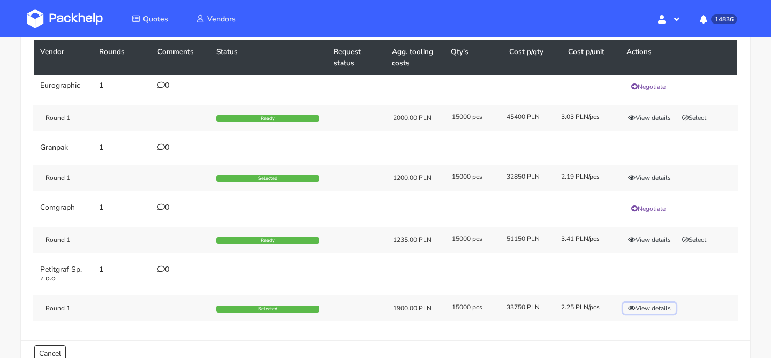
click at [643, 307] on button "View details" at bounding box center [650, 308] width 52 height 11
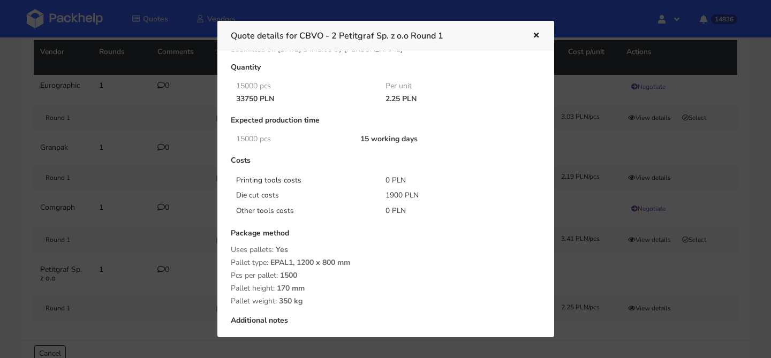
click at [620, 292] on div at bounding box center [385, 179] width 771 height 358
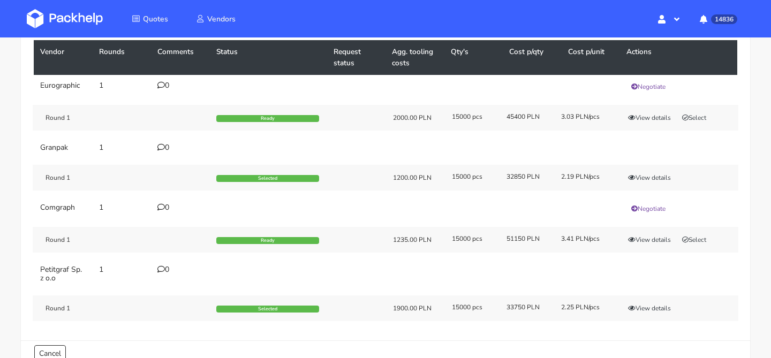
click at [653, 163] on td "Round 1 Selected 1200.00 PLN 15000 pcs 32850 PLN 2.19 PLN/pcs View details" at bounding box center [386, 178] width 704 height 39
click at [647, 174] on button "View details" at bounding box center [650, 177] width 52 height 11
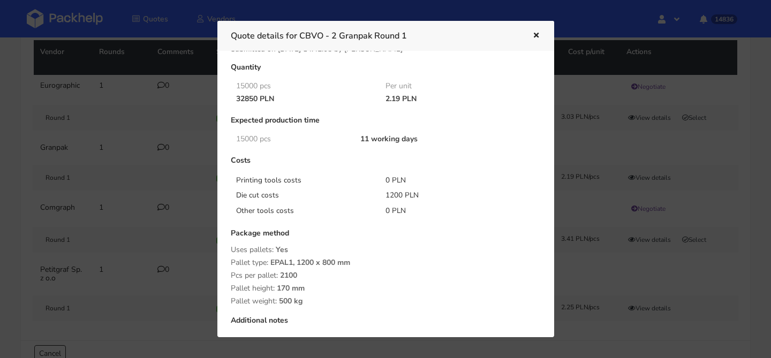
click at [647, 174] on div at bounding box center [385, 179] width 771 height 358
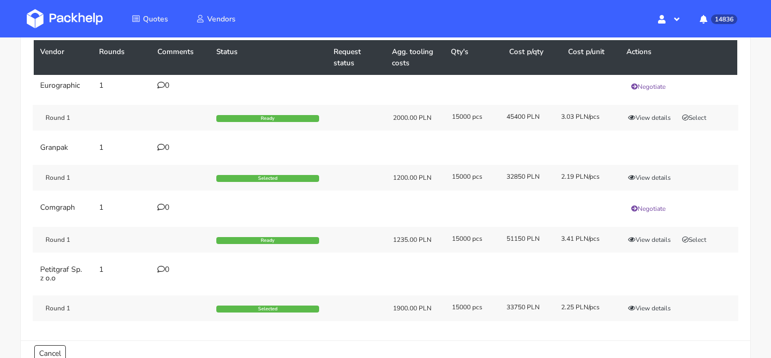
scroll to position [0, 0]
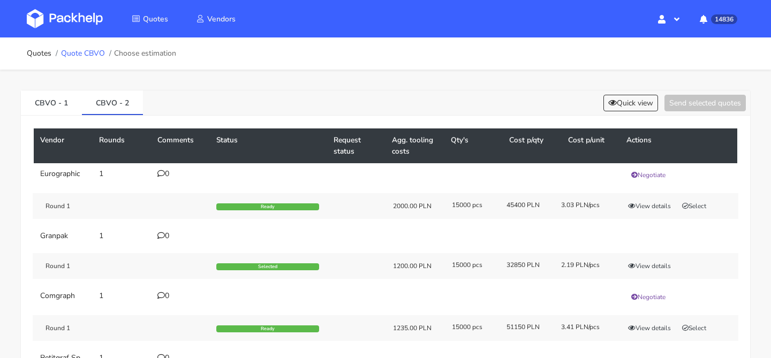
click at [89, 52] on link "Quote CBVO" at bounding box center [83, 53] width 44 height 9
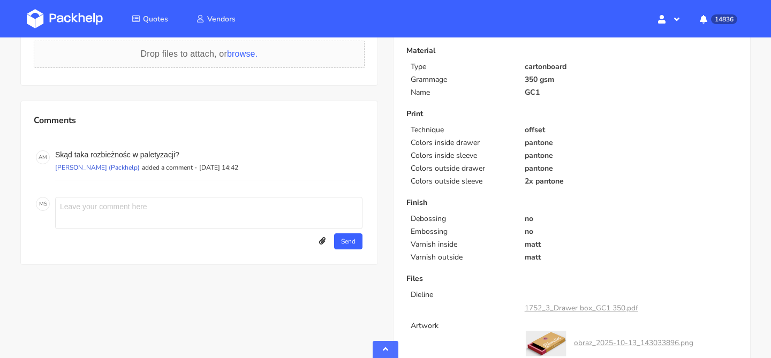
scroll to position [395, 0]
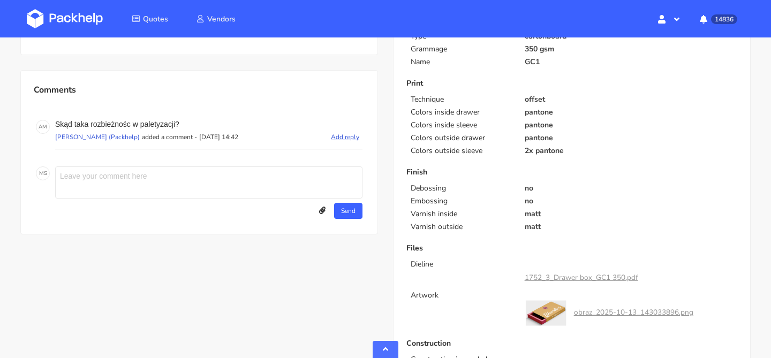
click at [345, 133] on p "Add reply" at bounding box center [347, 137] width 32 height 9
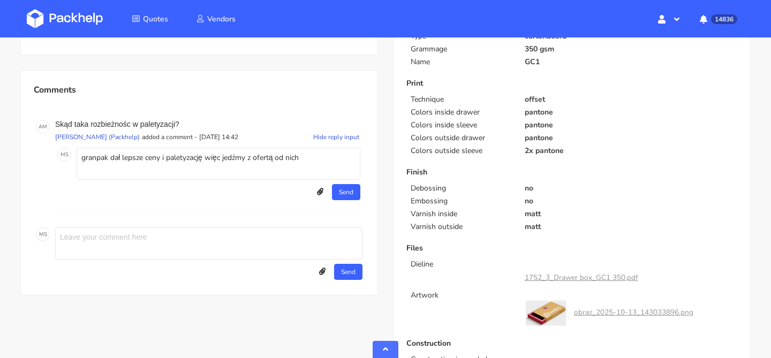
type textarea "granpak dał lepsze ceny i paletyzację więc jedźmy z ofertą od nich"
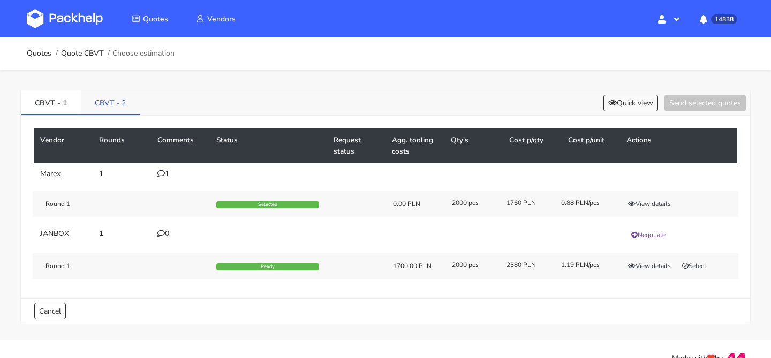
click at [121, 100] on link "CBVT - 2" at bounding box center [110, 103] width 59 height 24
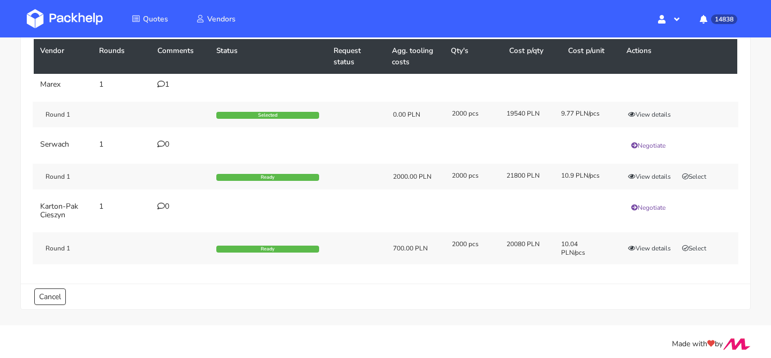
scroll to position [94, 0]
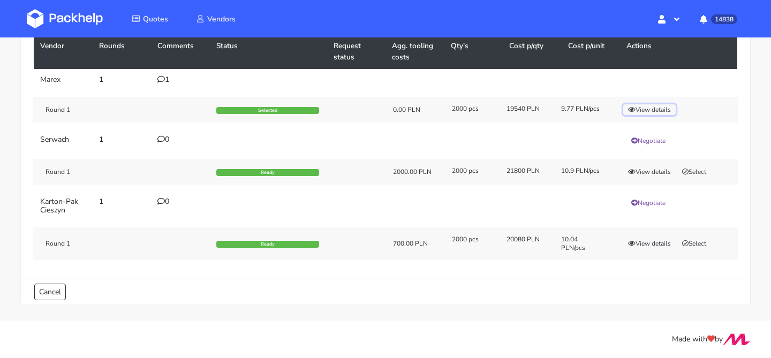
click at [646, 109] on button "View details" at bounding box center [650, 109] width 52 height 11
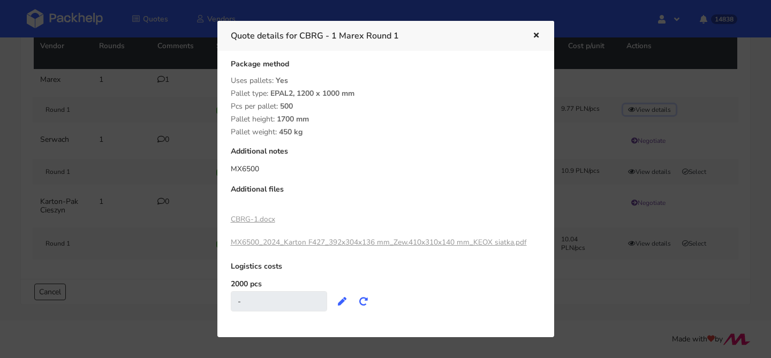
scroll to position [197, 0]
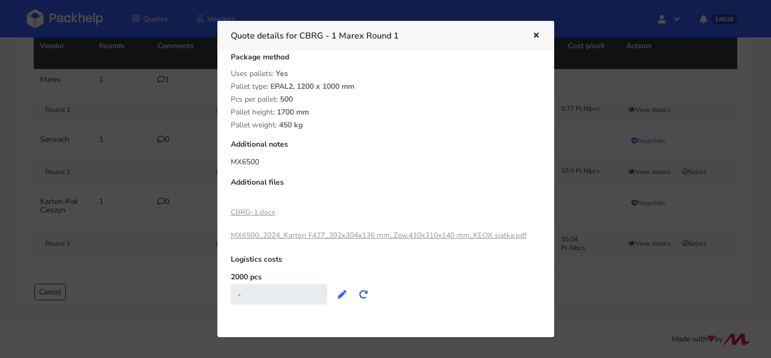
click at [540, 37] on icon "button" at bounding box center [536, 35] width 9 height 7
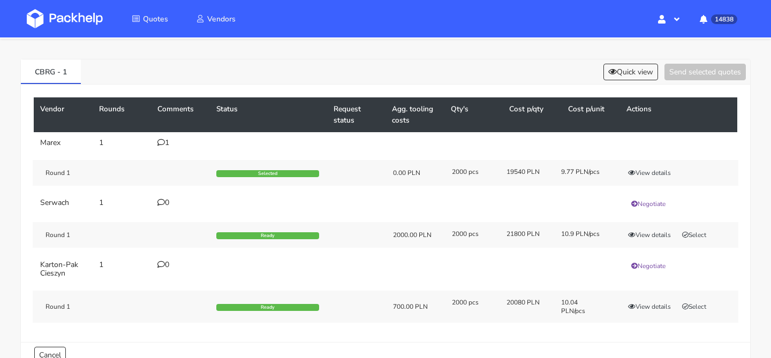
scroll to position [0, 0]
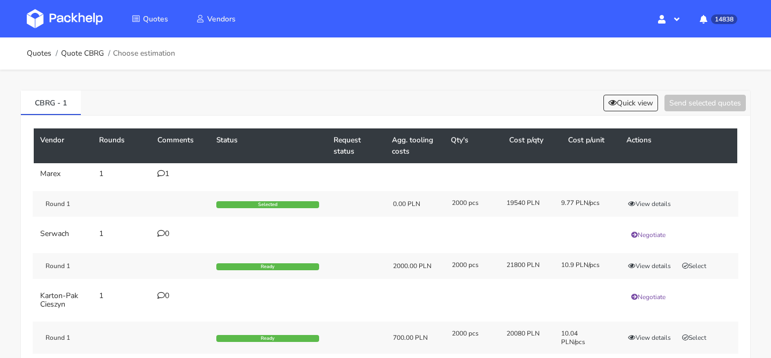
click at [609, 94] on div "CBRG - 1 Quick view Send selected quotes" at bounding box center [386, 103] width 730 height 25
click at [612, 102] on icon at bounding box center [613, 102] width 9 height 7
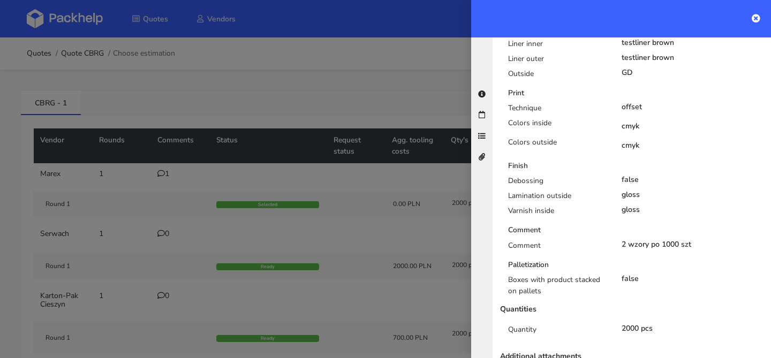
scroll to position [479, 0]
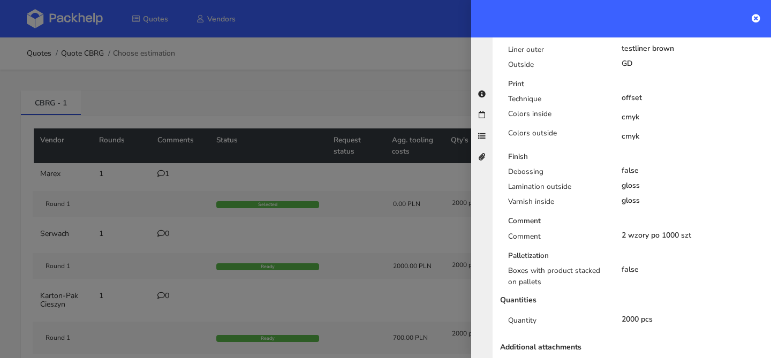
click at [314, 162] on div at bounding box center [385, 179] width 771 height 358
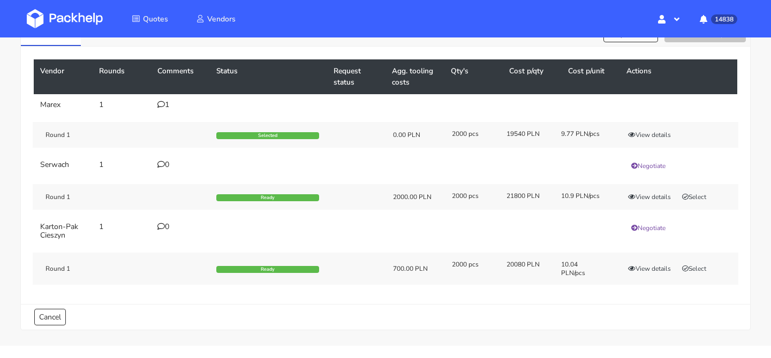
scroll to position [72, 0]
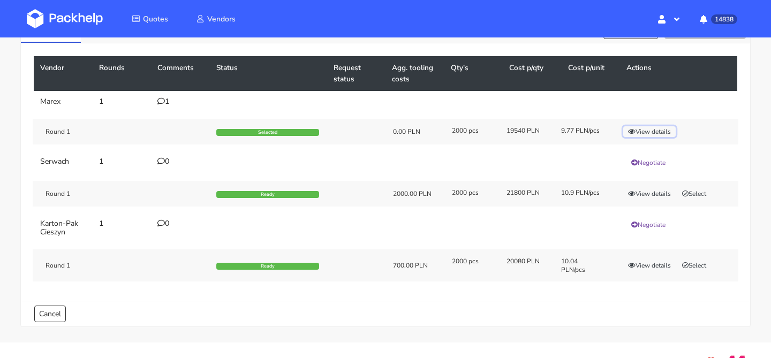
click at [659, 132] on button "View details" at bounding box center [650, 131] width 52 height 11
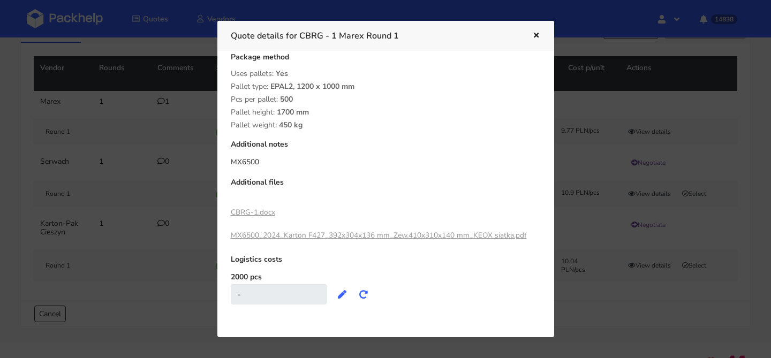
click at [249, 213] on link "CBRG-1.docx" at bounding box center [253, 212] width 44 height 10
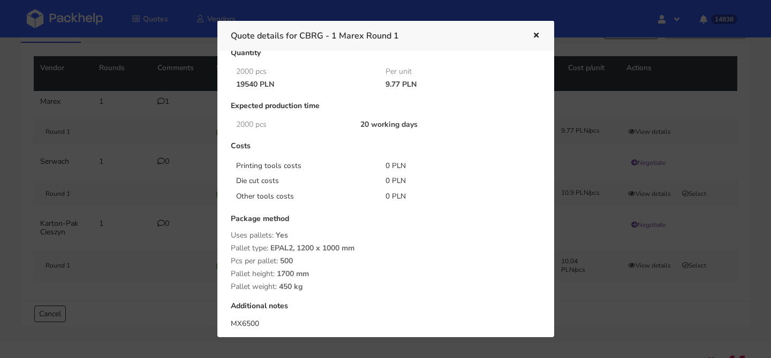
scroll to position [0, 0]
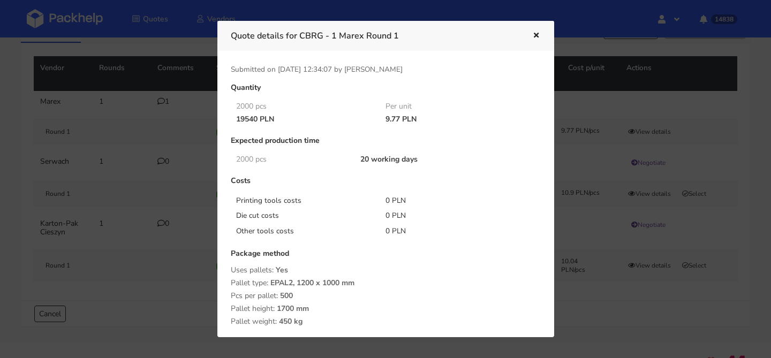
click at [134, 176] on div at bounding box center [385, 179] width 771 height 358
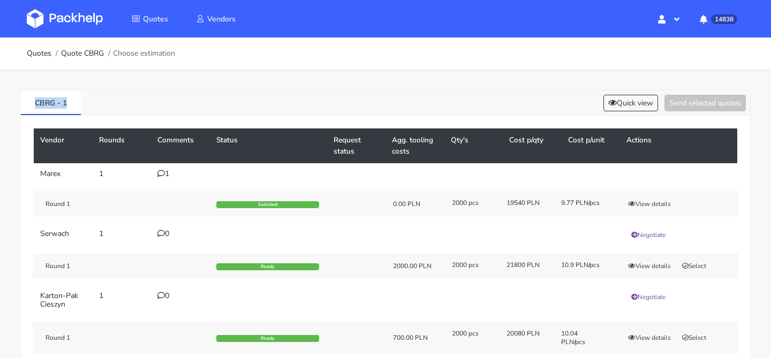
drag, startPoint x: 77, startPoint y: 102, endPoint x: 10, endPoint y: 102, distance: 66.4
click at [10, 102] on div "CBRG - 1 Quick view Send selected quotes Vendor Rounds Comments Status Request …" at bounding box center [385, 242] width 771 height 345
copy link "CBRG - 1"
